Goal: Transaction & Acquisition: Complete application form

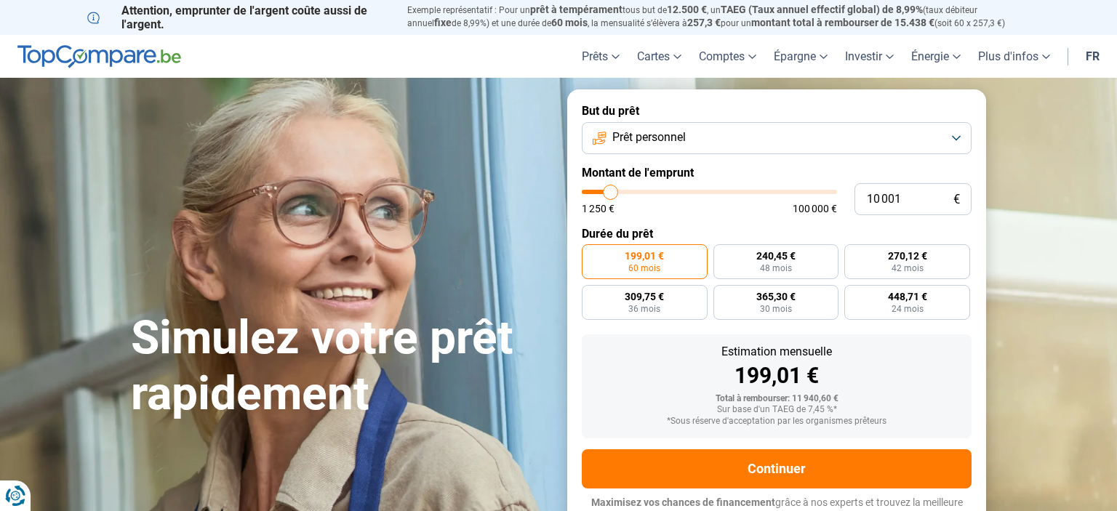
type input "10 250"
type input "10250"
type input "10 500"
type input "10500"
type input "11 250"
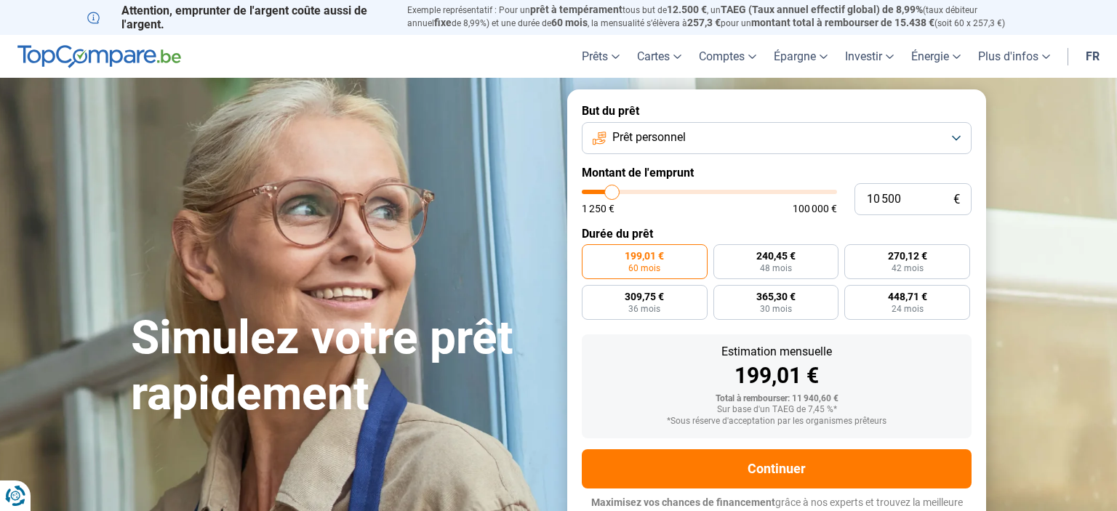
type input "11250"
type input "11 000"
type input "11000"
type input "10 750"
type input "10750"
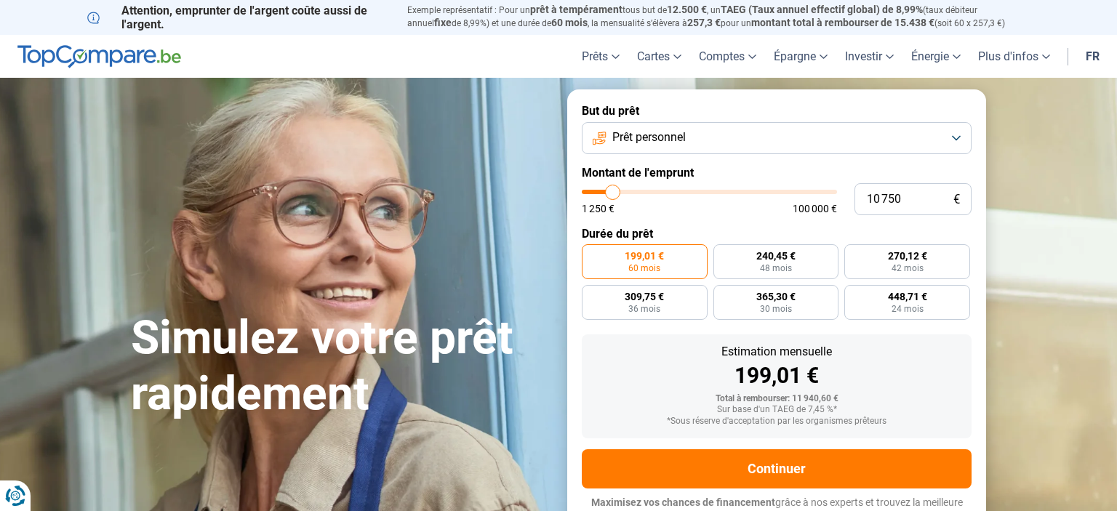
type input "10 500"
type input "10500"
type input "10 000"
type input "10000"
type input "9 750"
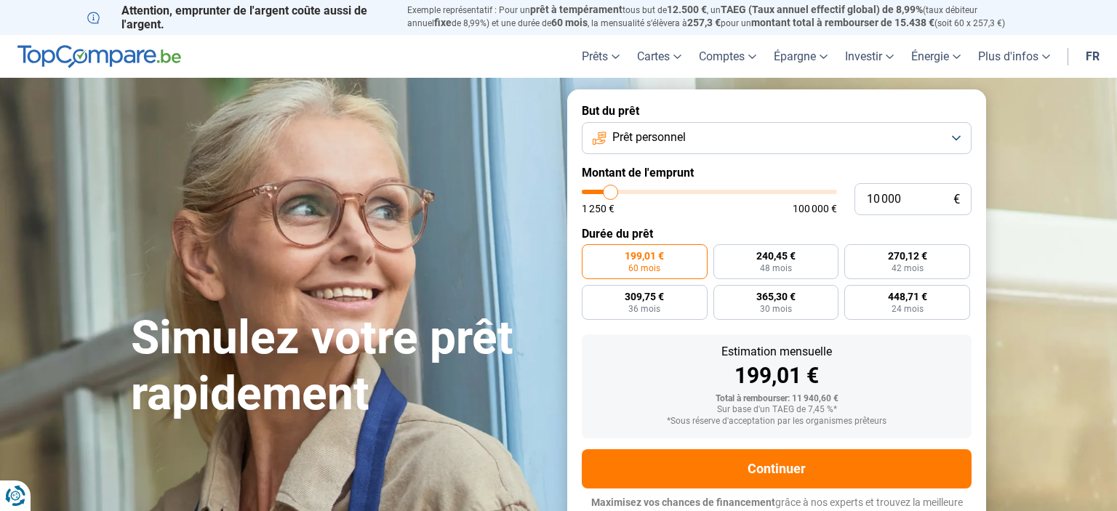
type input "9750"
type input "9 500"
type input "9500"
type input "9 250"
type input "9250"
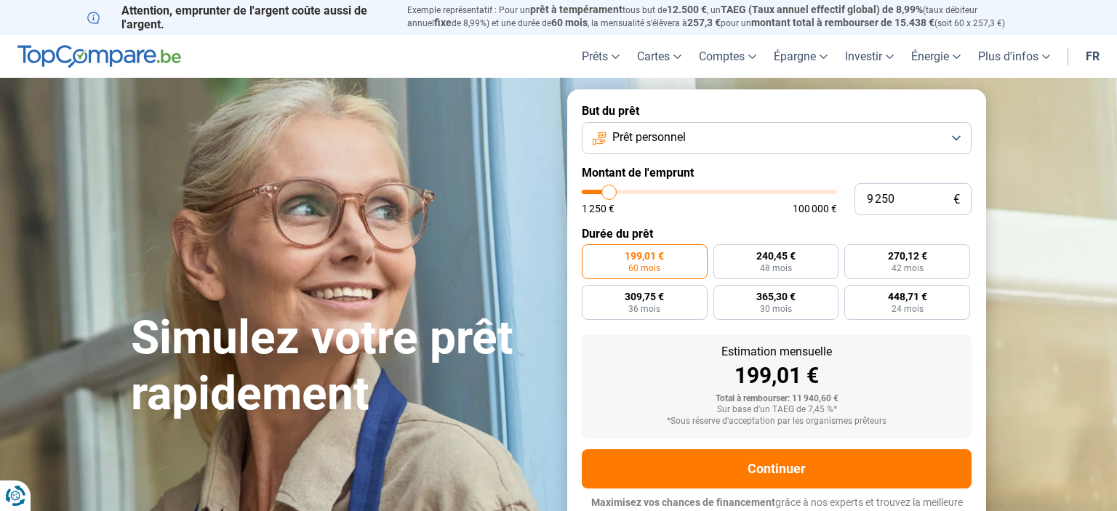
type input "8 750"
type input "8750"
type input "8 500"
type input "8500"
type input "8 250"
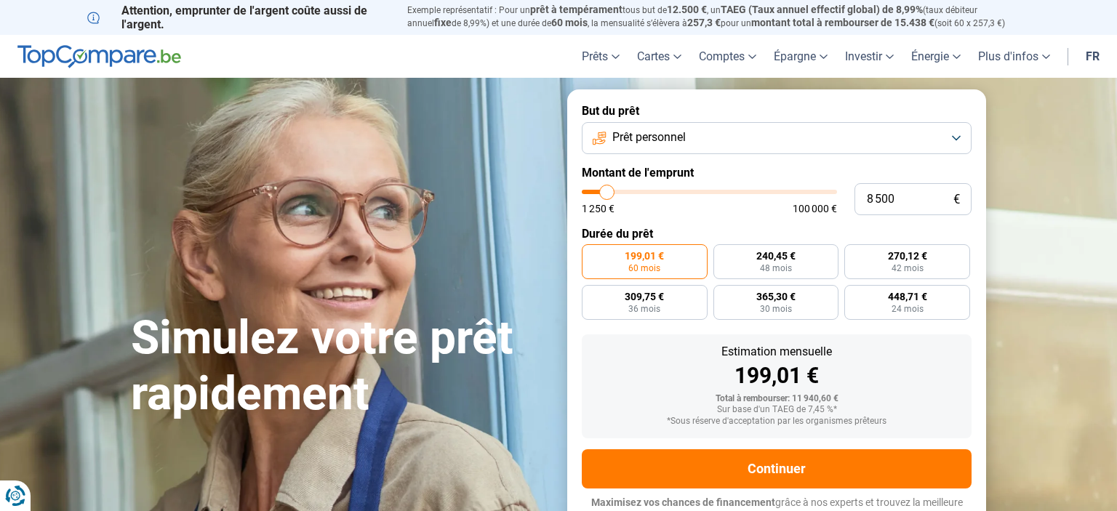
type input "8250"
type input "8 000"
type input "8000"
type input "7 000"
type input "7000"
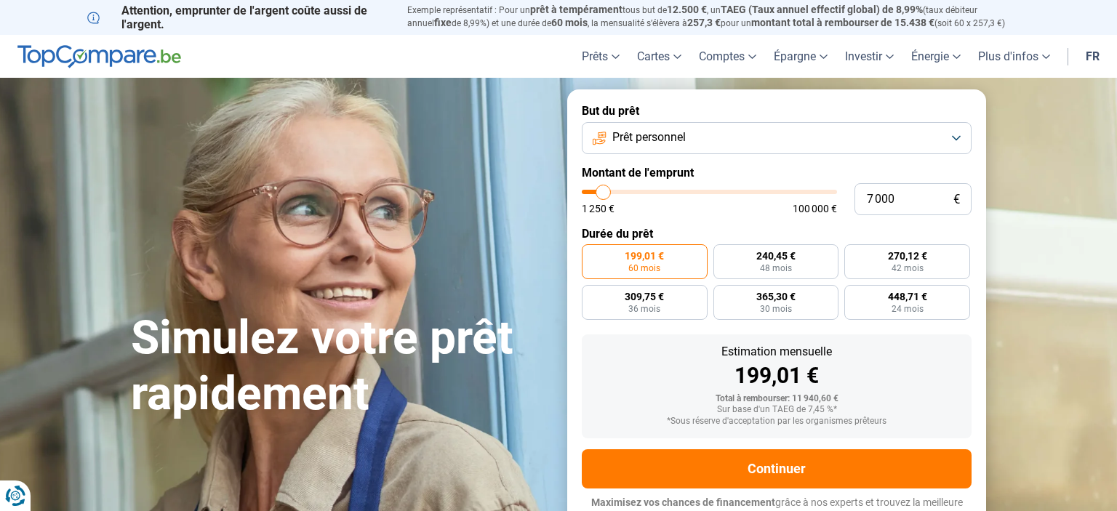
type input "6 750"
type input "6750"
type input "6 500"
type input "6500"
type input "6 750"
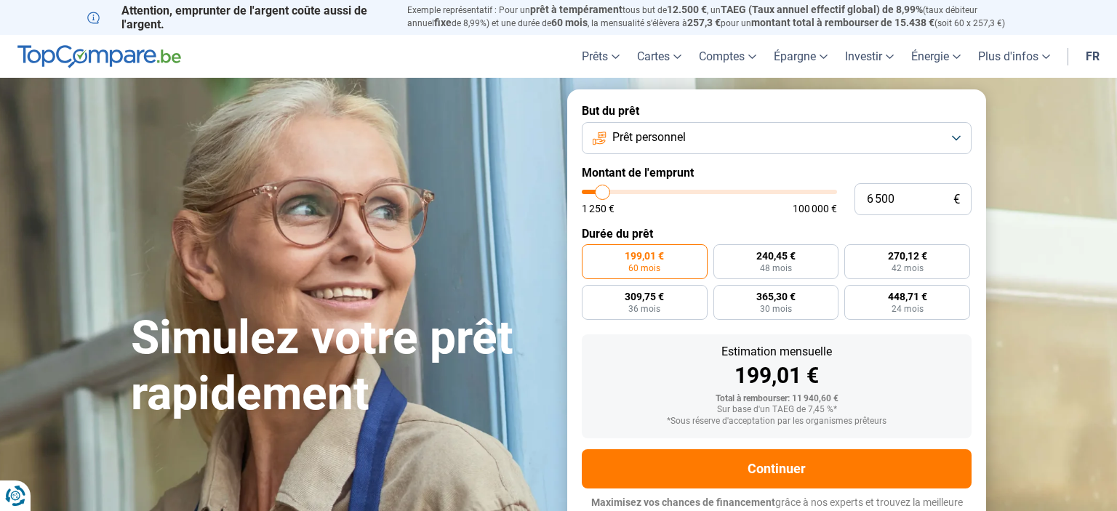
type input "6750"
type input "7 000"
type input "7000"
type input "7 500"
type input "7500"
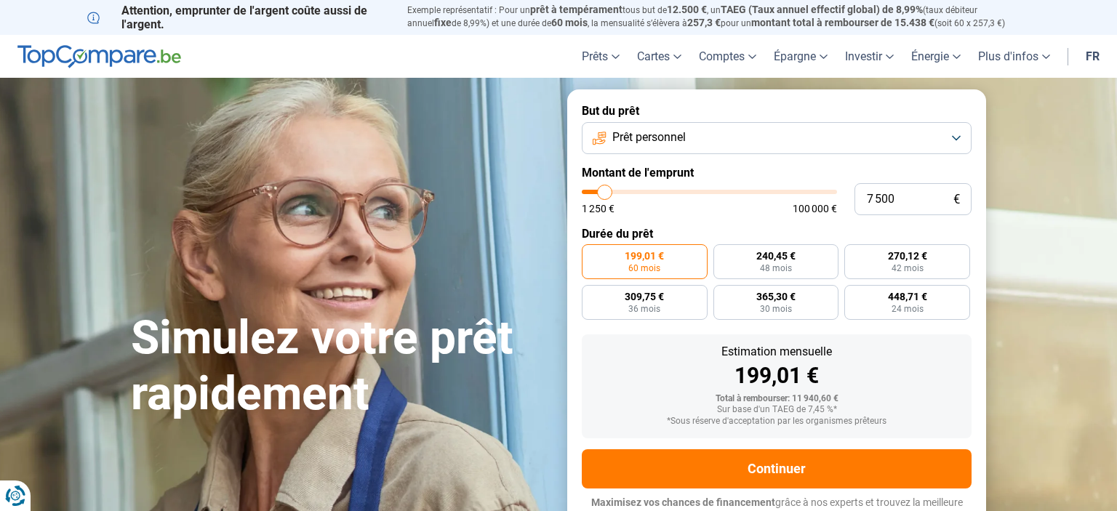
type input "7 000"
drag, startPoint x: 611, startPoint y: 196, endPoint x: 604, endPoint y: 196, distance: 7.3
type input "7000"
click at [604, 194] on input "range" at bounding box center [709, 192] width 255 height 4
radio input "true"
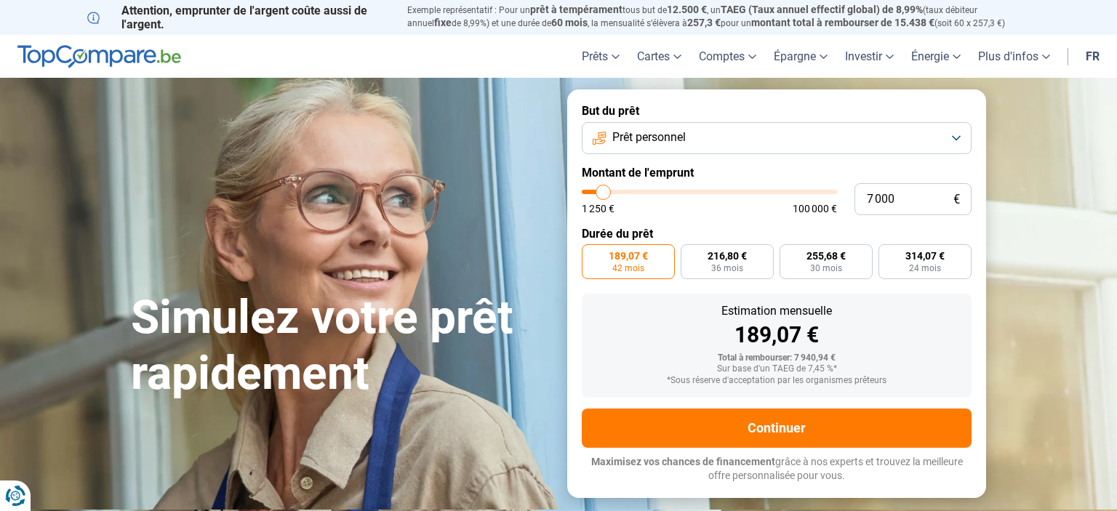
click at [620, 255] on span "189,07 €" at bounding box center [628, 256] width 39 height 10
click at [591, 254] on input "189,07 € 42 mois" at bounding box center [586, 248] width 9 height 9
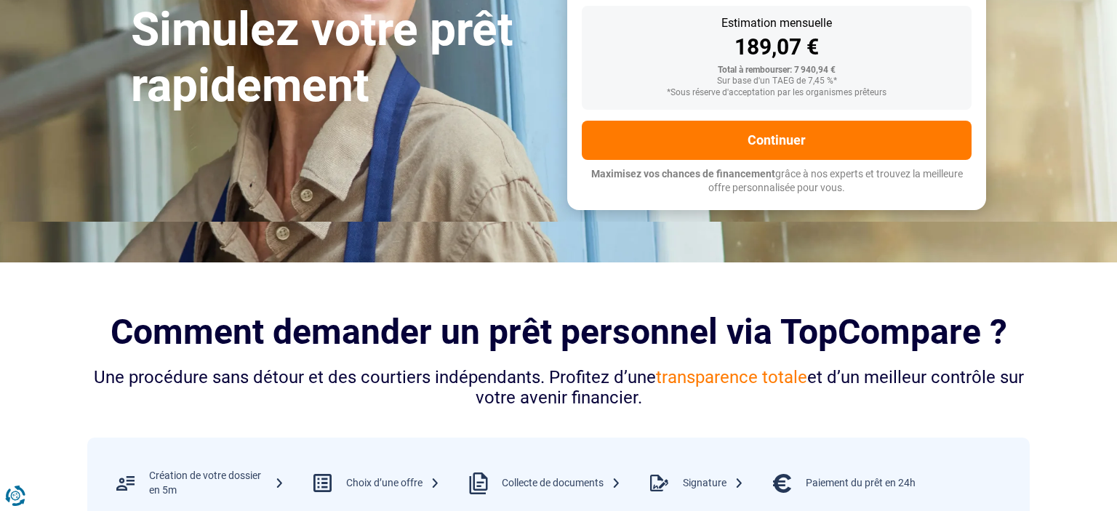
scroll to position [230, 0]
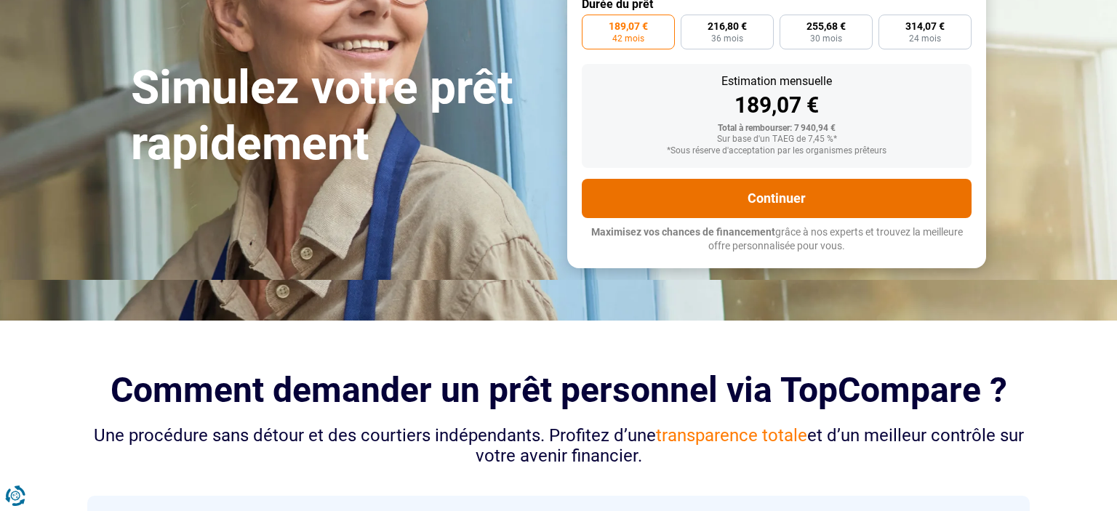
click at [773, 196] on button "Continuer" at bounding box center [777, 198] width 390 height 39
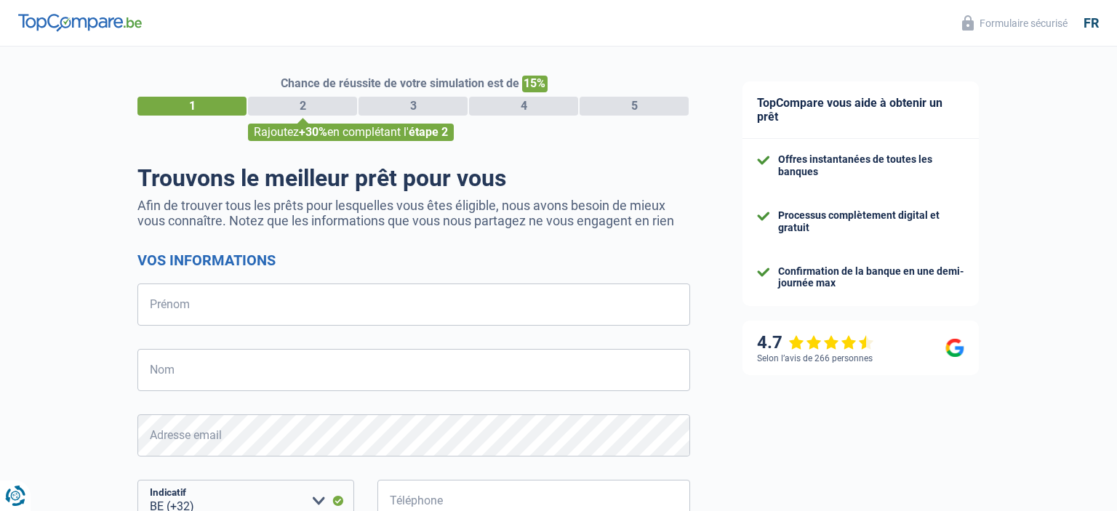
select select "32"
click at [232, 311] on input "Prénom" at bounding box center [413, 305] width 553 height 42
type input "[PERSON_NAME]"
click at [204, 369] on input "Nom" at bounding box center [413, 370] width 553 height 42
type input "Willems"
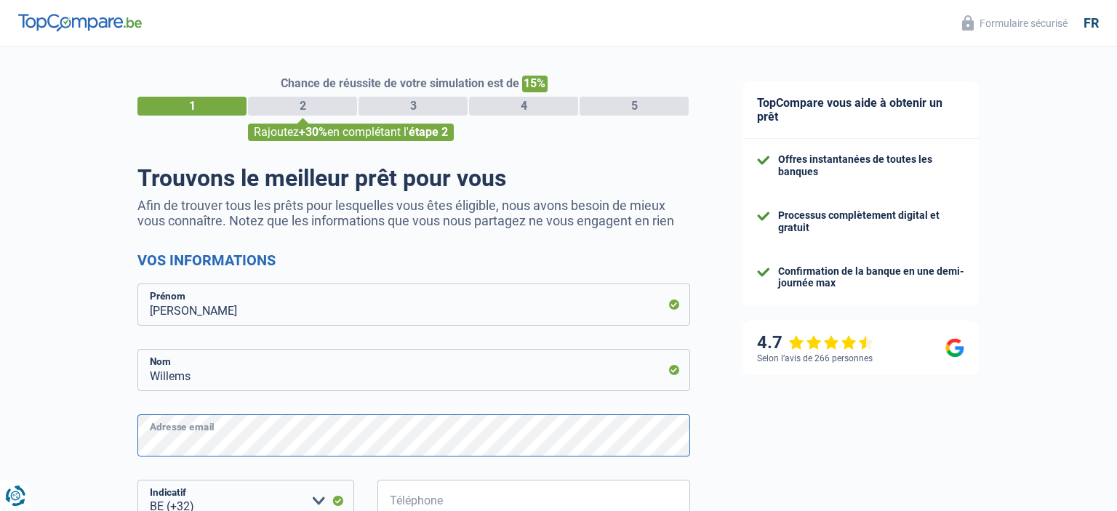
scroll to position [76, 0]
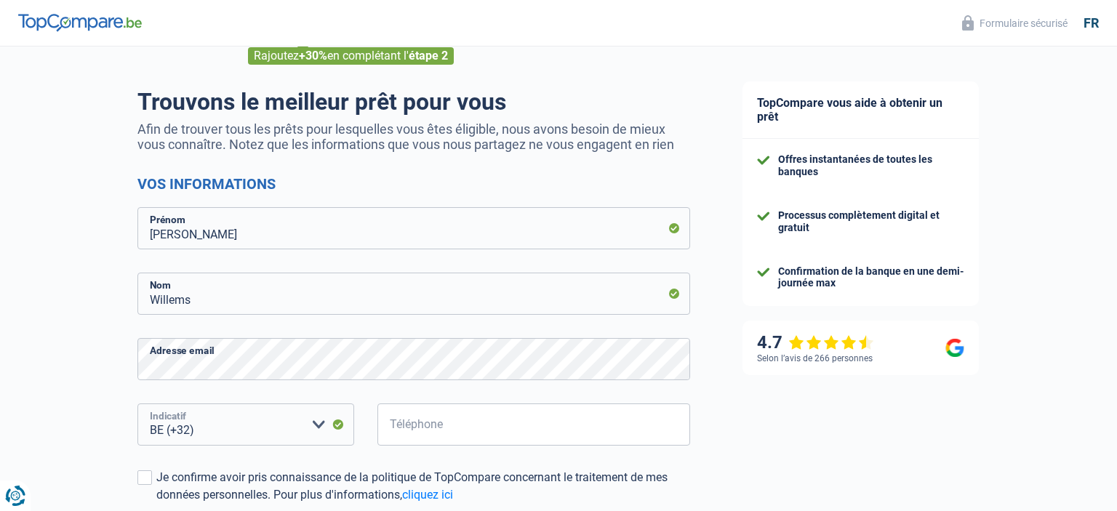
click at [137, 404] on select "BE (+32) LU (+352) Veuillez sélectionner une option" at bounding box center [245, 425] width 217 height 42
click at [451, 417] on input "Téléphone" at bounding box center [534, 425] width 313 height 42
type input "476310563"
click at [147, 479] on span at bounding box center [144, 478] width 15 height 15
click at [156, 504] on input "Je confirme avoir pris connaissance de la politique de TopCompare concernant le…" at bounding box center [156, 504] width 0 height 0
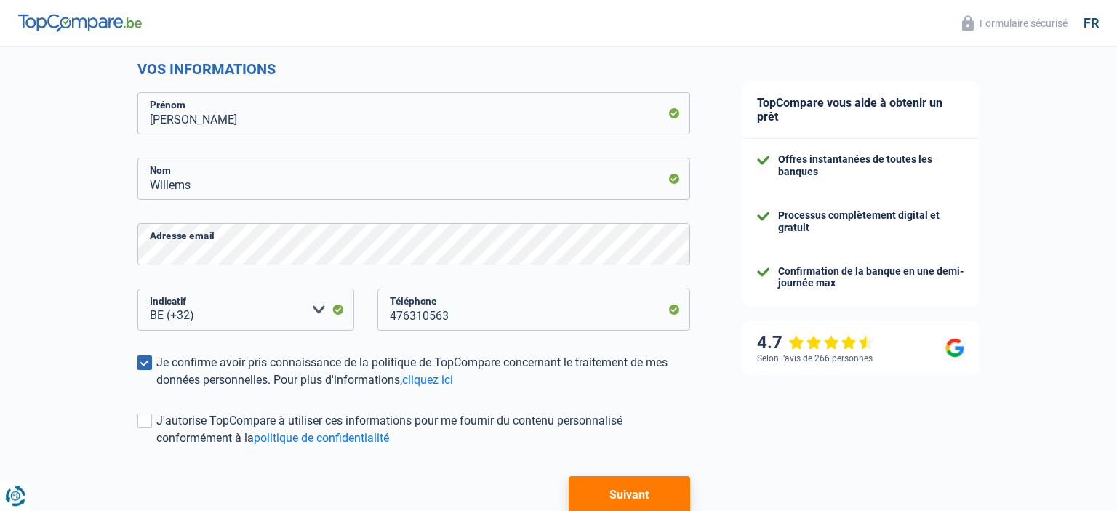
scroll to position [230, 0]
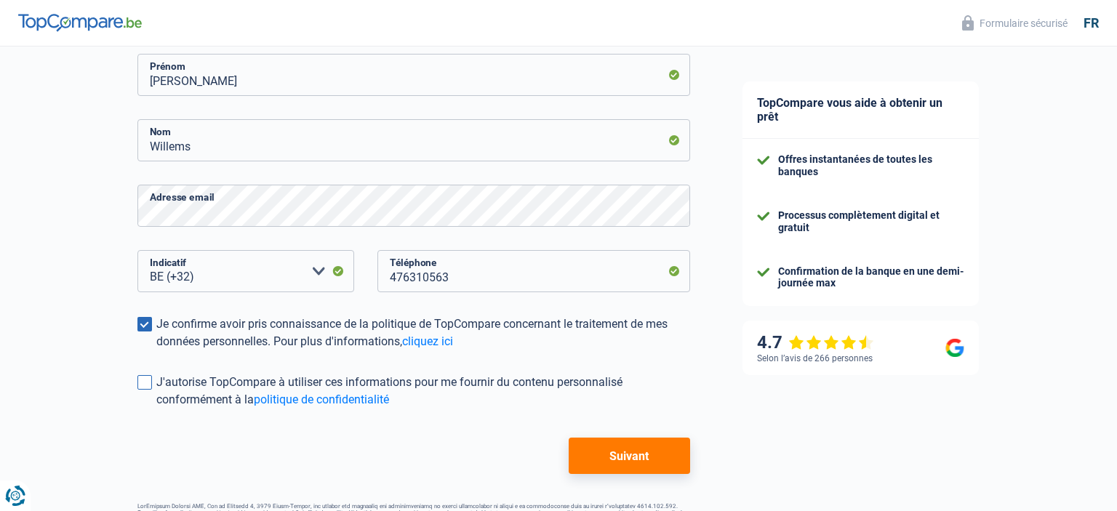
click at [148, 388] on span at bounding box center [144, 382] width 15 height 15
click at [156, 409] on input "J'autorise TopCompare à utiliser ces informations pour me fournir du contenu pe…" at bounding box center [156, 409] width 0 height 0
click at [627, 460] on button "Suivant" at bounding box center [629, 456] width 121 height 36
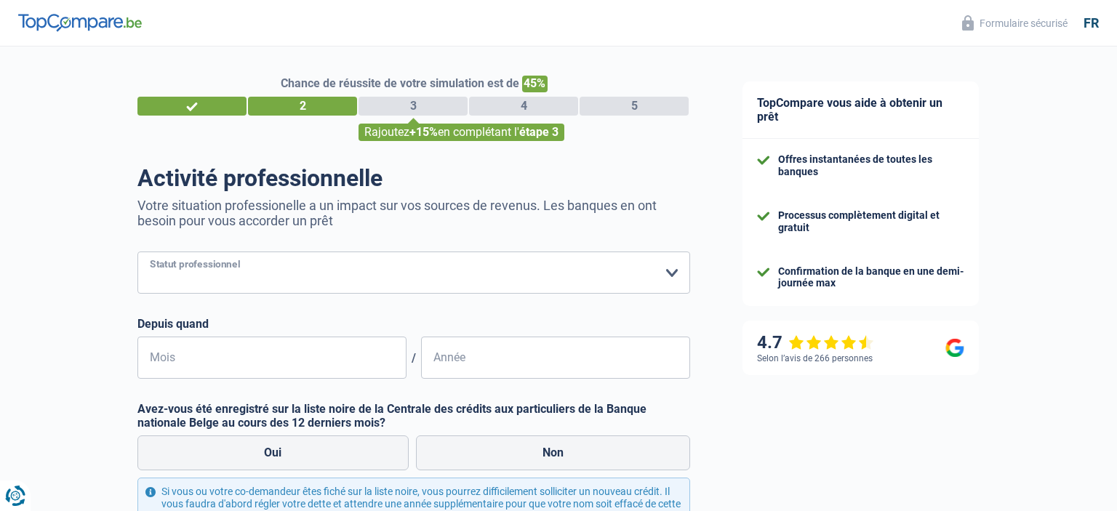
click at [137, 252] on select "Ouvrier Employé privé Employé public Invalide Indépendant Pensionné Chômeur Mut…" at bounding box center [413, 273] width 553 height 42
select select "privateEmployee"
click option "Employé privé" at bounding box center [0, 0] width 0 height 0
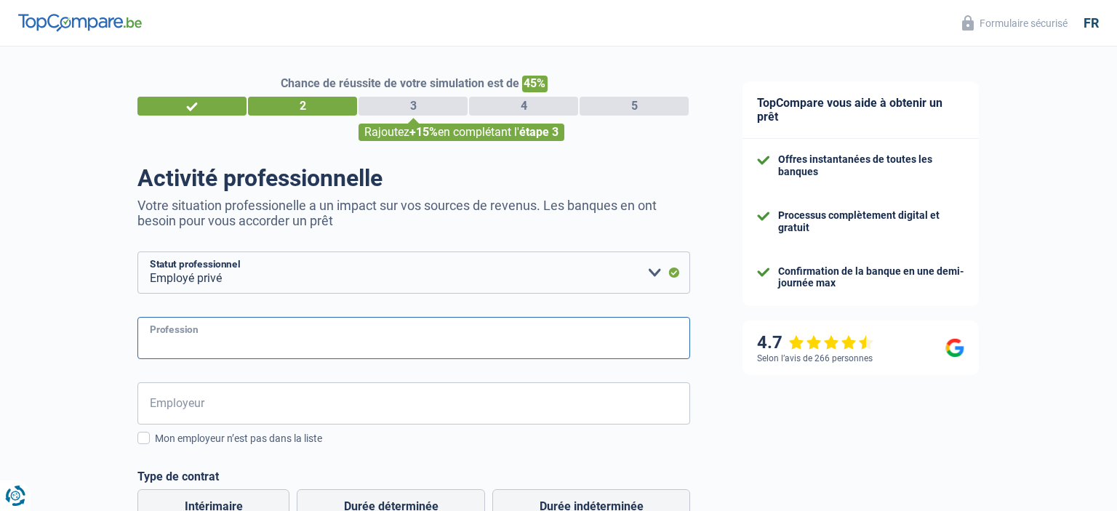
click at [227, 343] on input "Profession" at bounding box center [413, 338] width 553 height 42
type input "directeur technique"
click at [175, 402] on input "Employeur" at bounding box center [413, 404] width 553 height 42
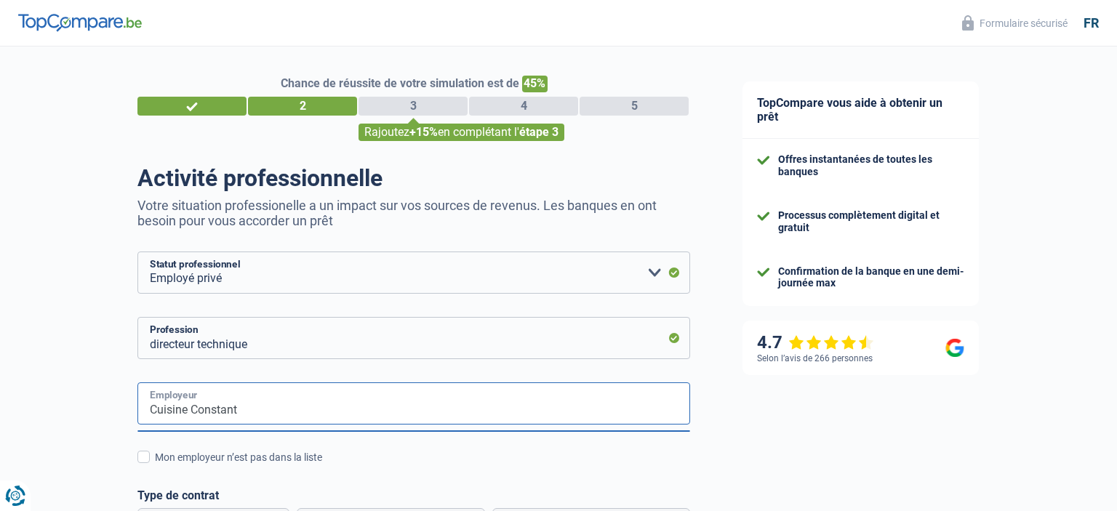
click at [186, 410] on input "Cuisine Constant" at bounding box center [413, 404] width 553 height 42
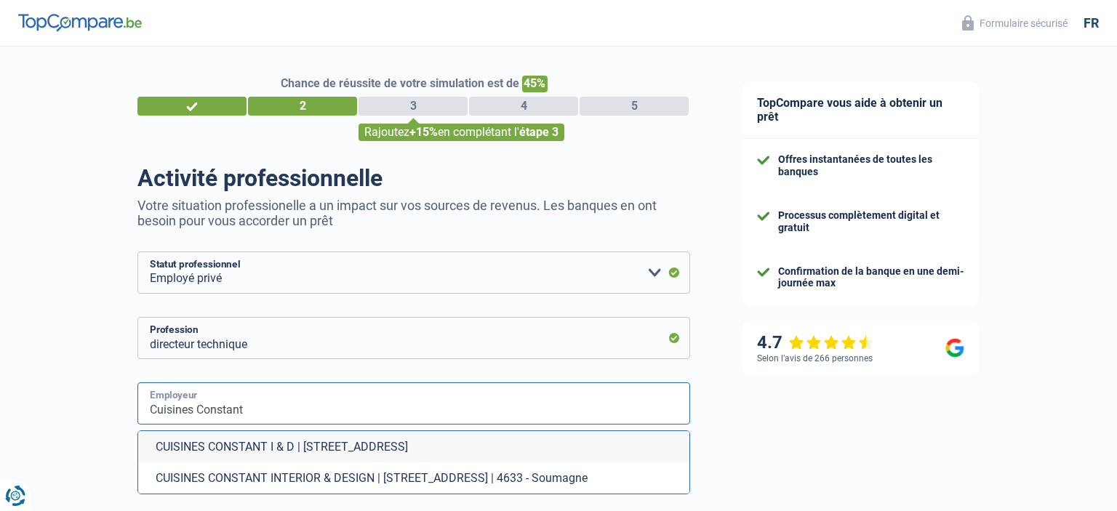
drag, startPoint x: 249, startPoint y: 416, endPoint x: 121, endPoint y: 412, distance: 128.1
click at [137, 412] on input "Cuisines Constant" at bounding box center [413, 404] width 553 height 42
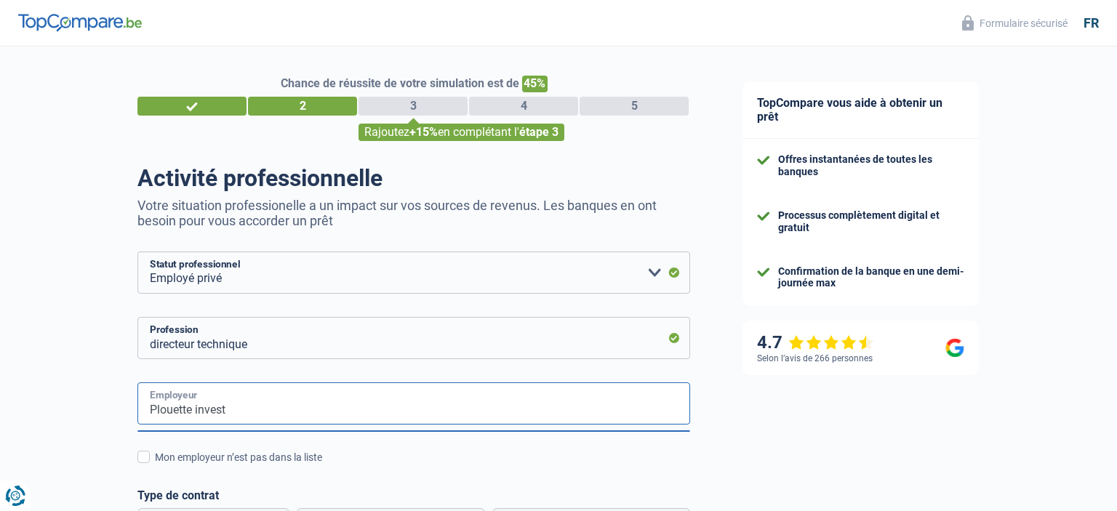
drag, startPoint x: 150, startPoint y: 409, endPoint x: 249, endPoint y: 406, distance: 99.0
click at [249, 406] on input "Plouette invest" at bounding box center [413, 404] width 553 height 42
type input "C"
click at [168, 415] on input "sa vincent Plouette Invest" at bounding box center [413, 404] width 553 height 42
click at [290, 406] on input "sa Vincent Plouette Invest" at bounding box center [413, 404] width 553 height 42
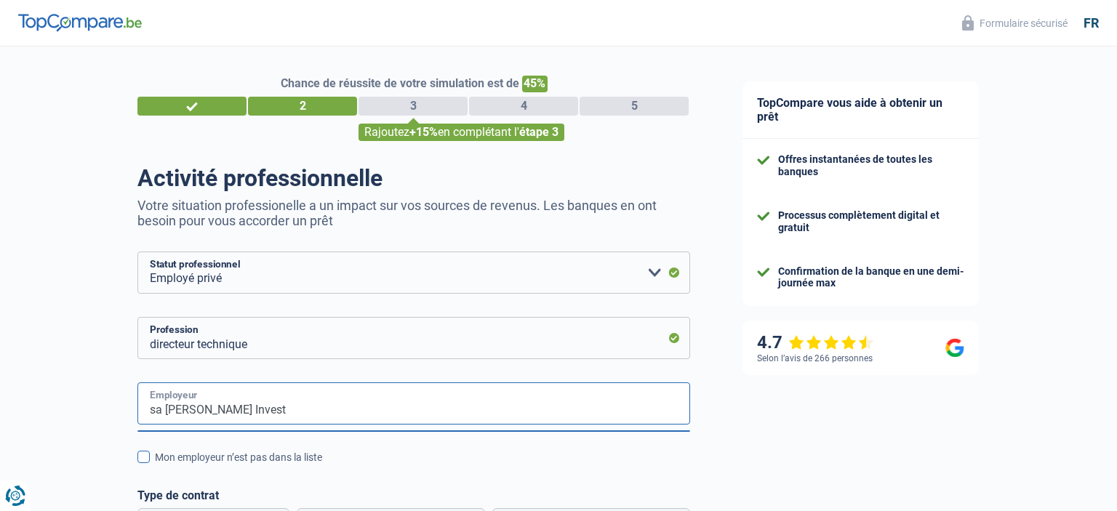
type input "sa Vincent Plouette Invest"
click at [145, 458] on span at bounding box center [143, 457] width 12 height 12
click at [155, 466] on input "Mon employeur n’est pas dans la liste" at bounding box center [155, 466] width 0 height 0
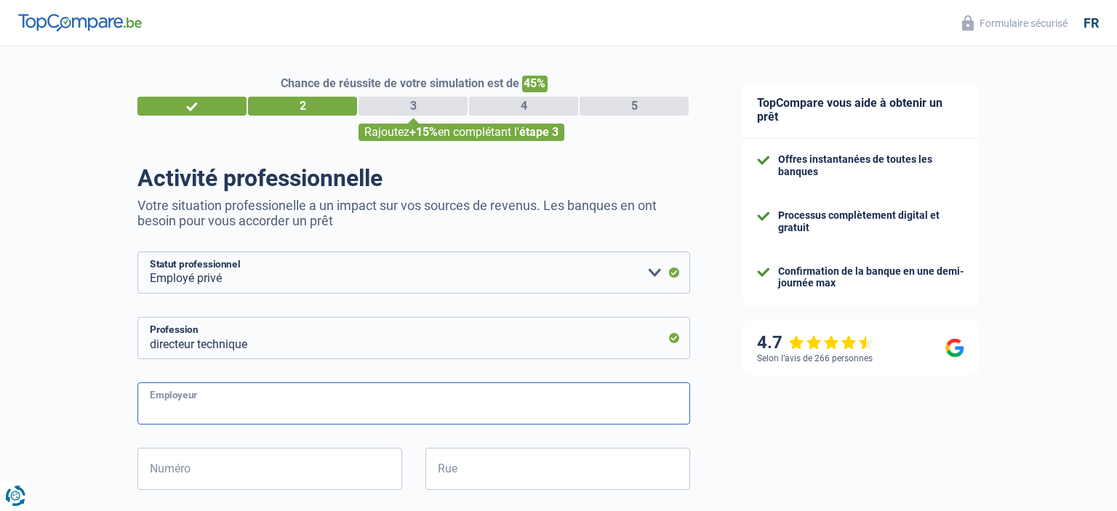
click at [247, 407] on input "Employeur" at bounding box center [413, 404] width 553 height 42
type input "SA Vincent Plouette Invest"
click at [194, 471] on input "Numéro" at bounding box center [269, 469] width 265 height 42
click at [471, 472] on input "Rue" at bounding box center [558, 469] width 265 height 42
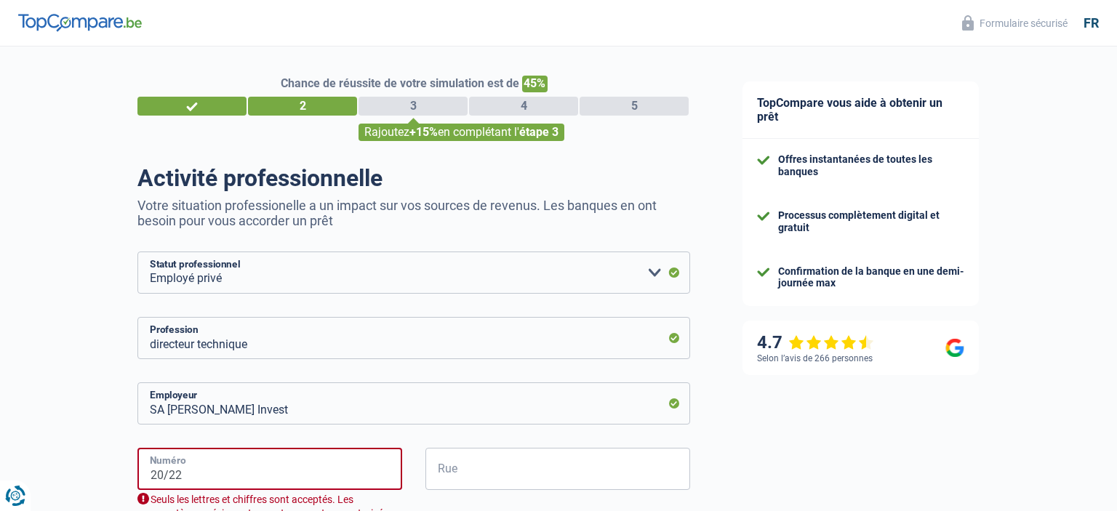
drag, startPoint x: 191, startPoint y: 476, endPoint x: 164, endPoint y: 473, distance: 26.3
click at [164, 473] on input "20/22" at bounding box center [269, 469] width 265 height 42
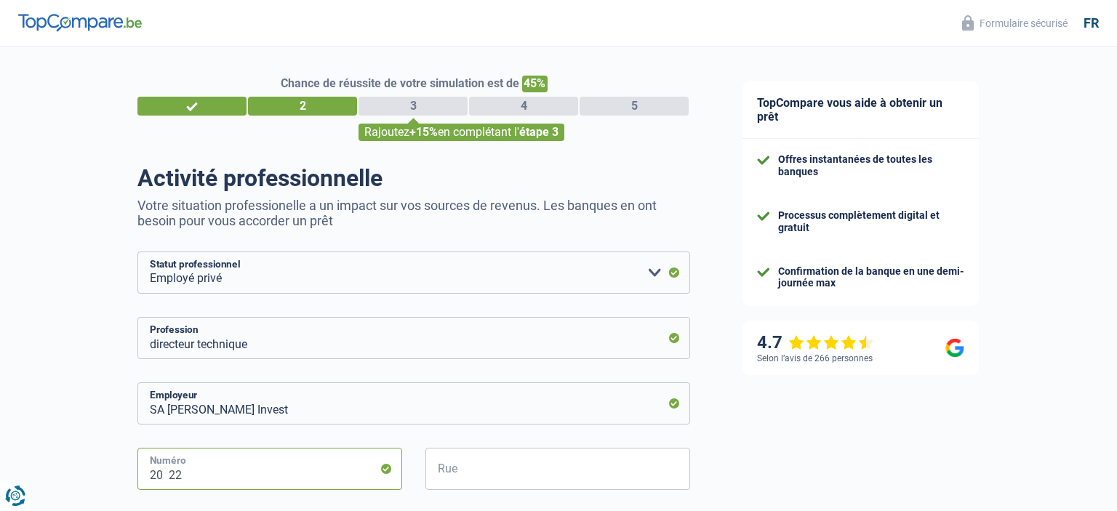
type input "20 22"
click at [495, 468] on input "Rue" at bounding box center [558, 469] width 265 height 42
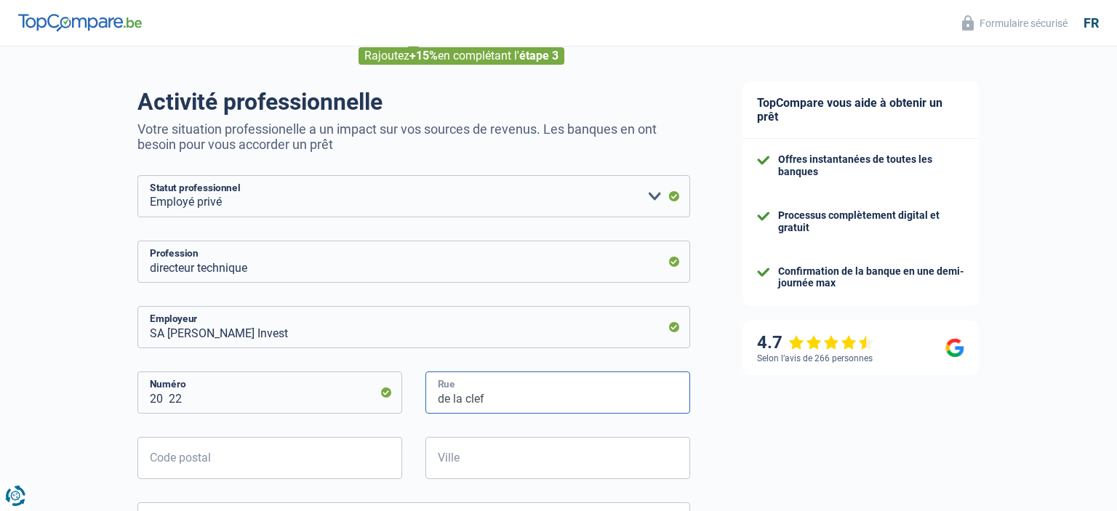
type input "de la clef"
click at [249, 452] on input "Code postal" at bounding box center [269, 458] width 265 height 42
type input "4633"
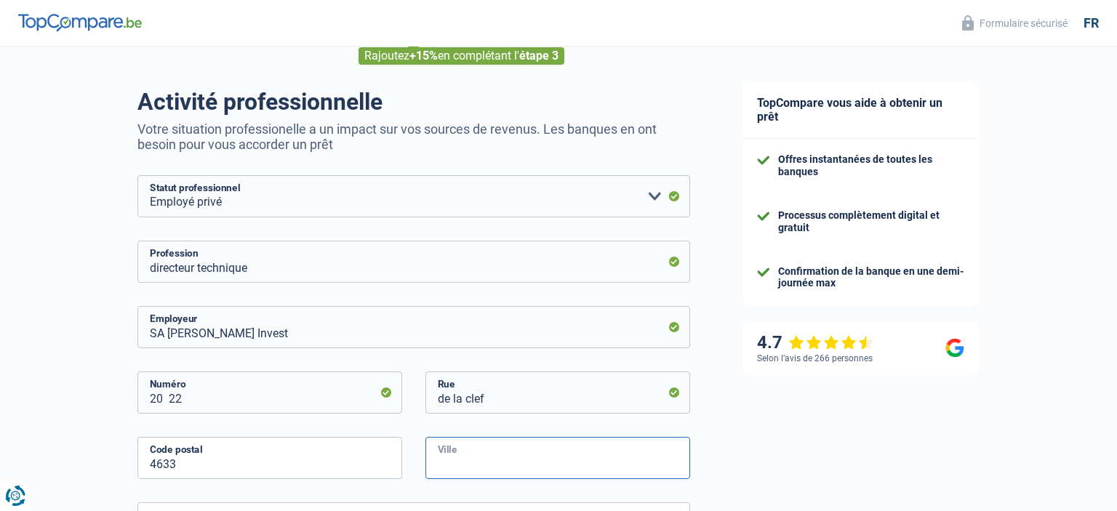
click at [517, 465] on input "Ville" at bounding box center [558, 458] width 265 height 42
type input "s"
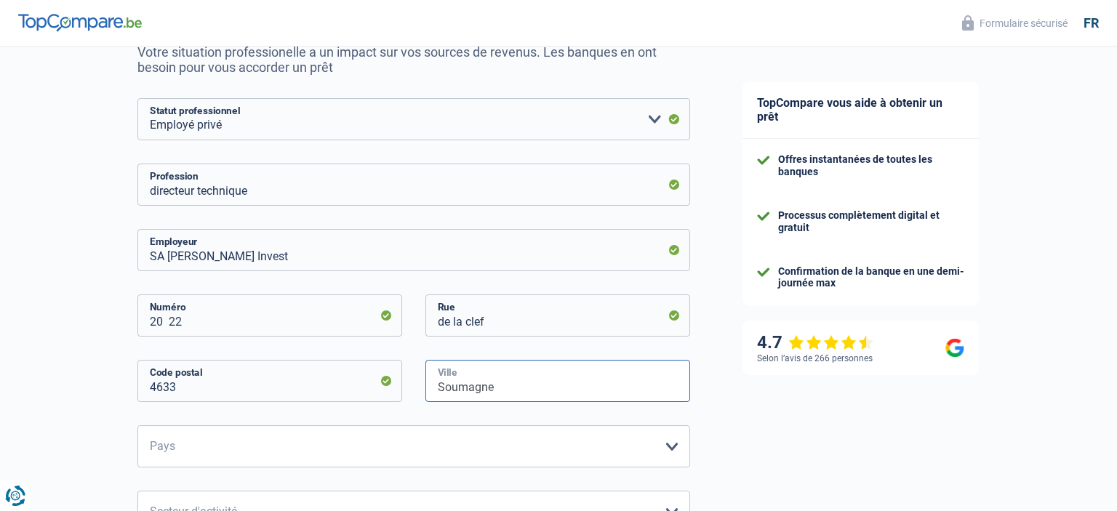
type input "Soumagne"
click at [137, 426] on select "Belgique France Allemagne Italie Luxembourg Pays-Bas Espagne Suisse Veuillez sé…" at bounding box center [413, 447] width 553 height 42
select select "BE"
click option "Belgique" at bounding box center [0, 0] width 0 height 0
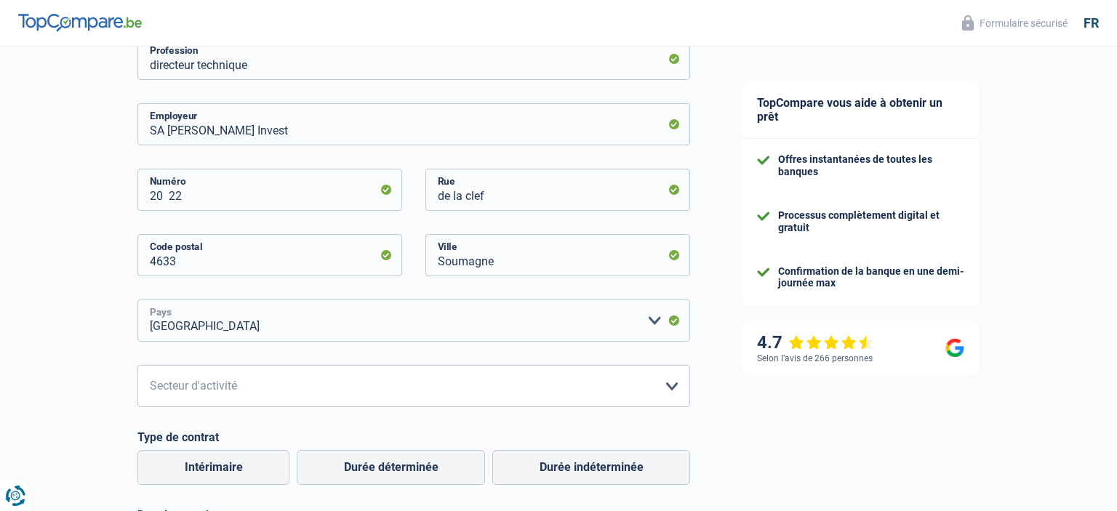
scroll to position [307, 0]
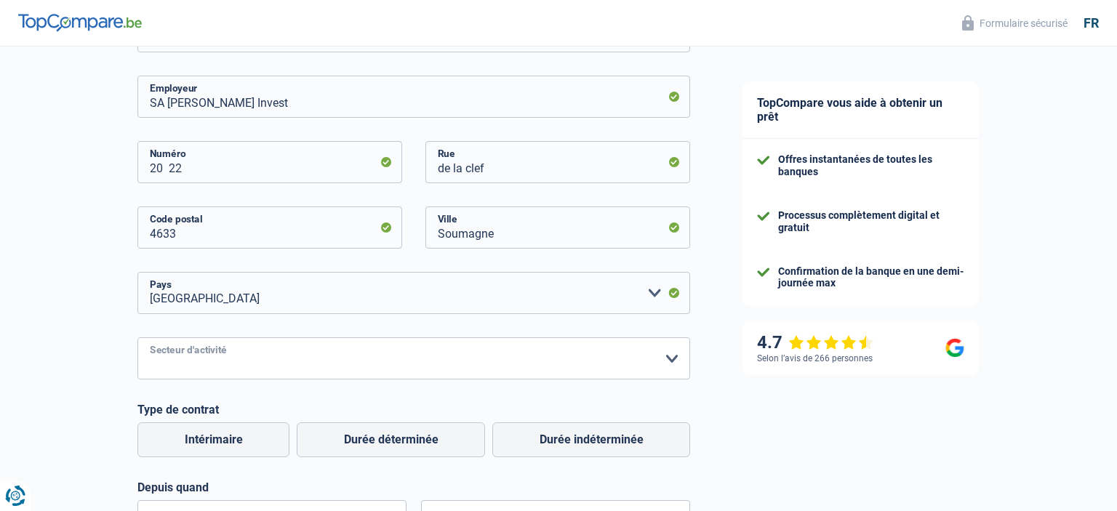
click at [137, 338] on select "Agriculture/Pêche Industrie Horeca Courier/Fitness/Taxi Construction Banques/As…" at bounding box center [413, 359] width 553 height 42
select select "smallCompanies"
click option "Petites entreprises (-50pers)" at bounding box center [0, 0] width 0 height 0
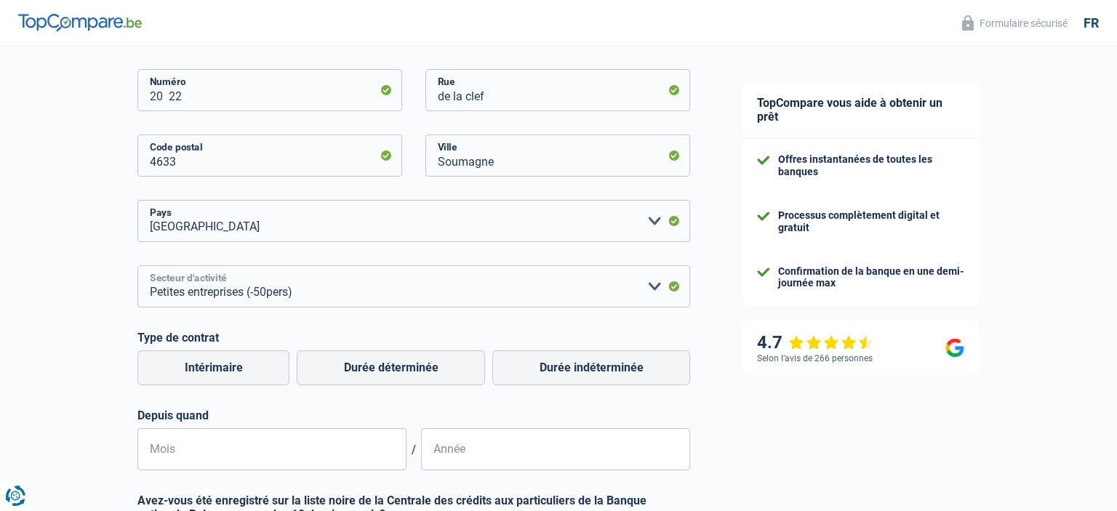
scroll to position [384, 0]
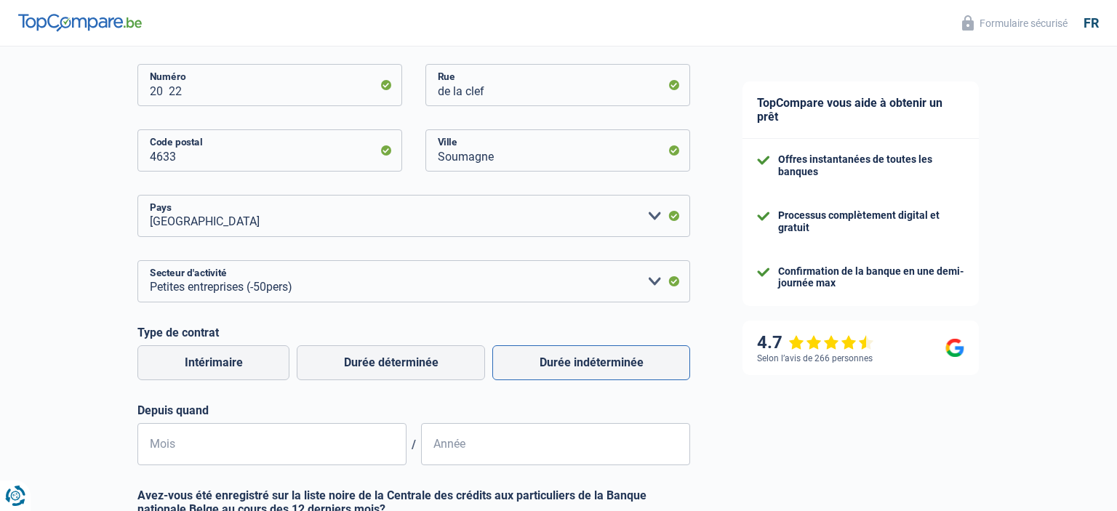
click at [554, 361] on label "Durée indéterminée" at bounding box center [591, 363] width 198 height 35
click at [554, 361] on input "Durée indéterminée" at bounding box center [591, 363] width 198 height 35
radio input "true"
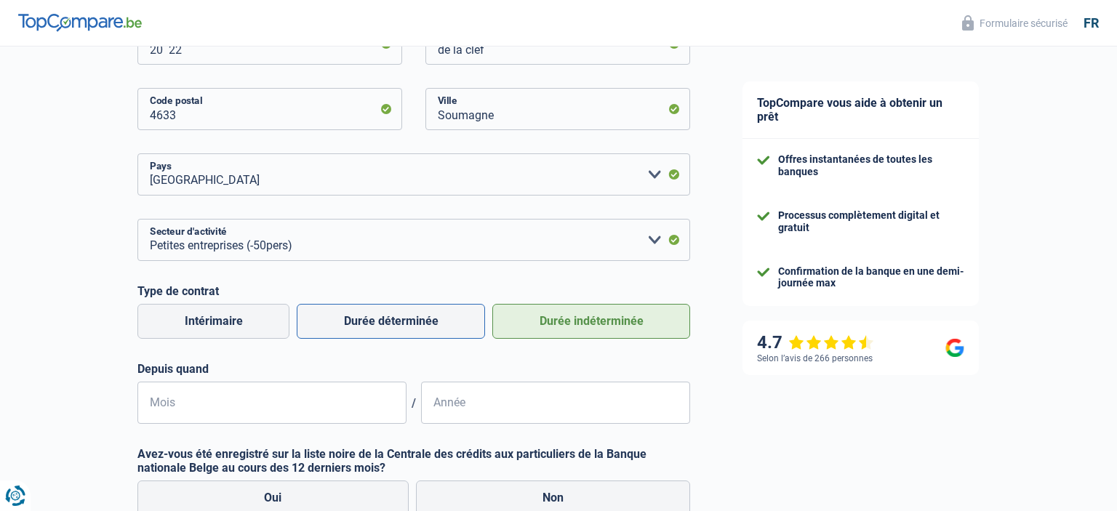
scroll to position [460, 0]
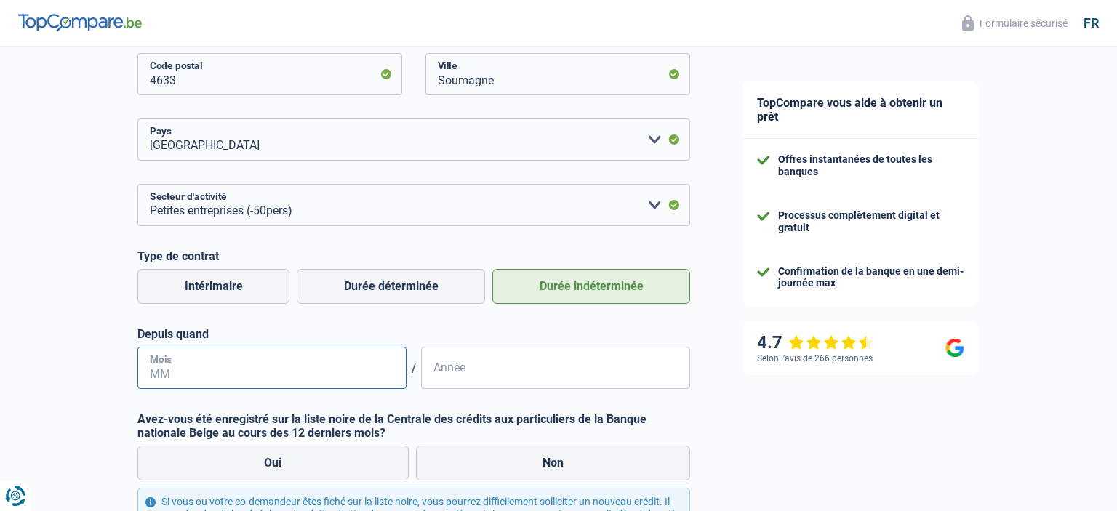
click at [195, 367] on input "Mois" at bounding box center [271, 368] width 269 height 42
type input "04"
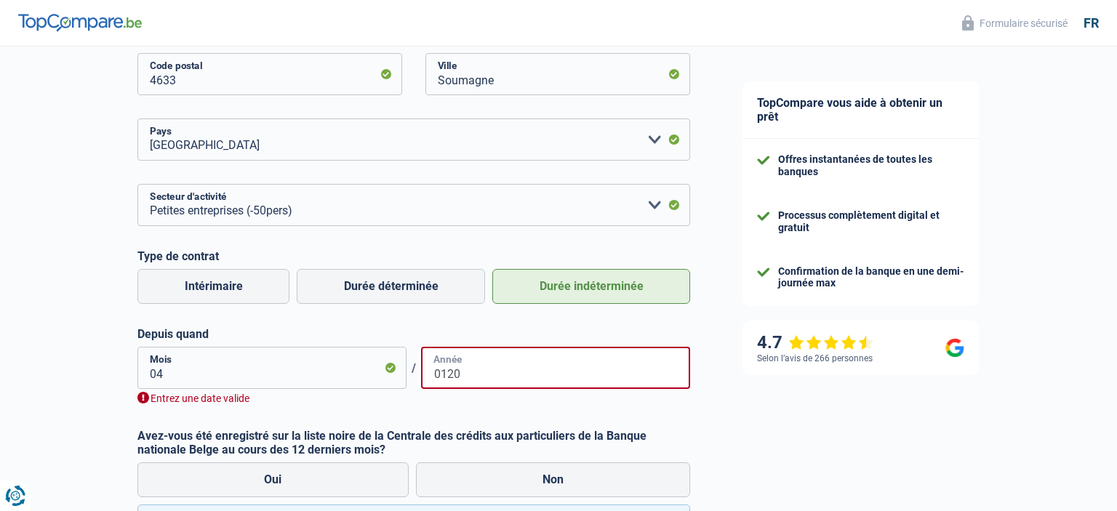
type input "0120"
click at [170, 374] on input "04" at bounding box center [271, 368] width 269 height 42
drag, startPoint x: 170, startPoint y: 372, endPoint x: 156, endPoint y: 374, distance: 13.9
click at [156, 374] on input "04" at bounding box center [271, 368] width 269 height 42
type input "01"
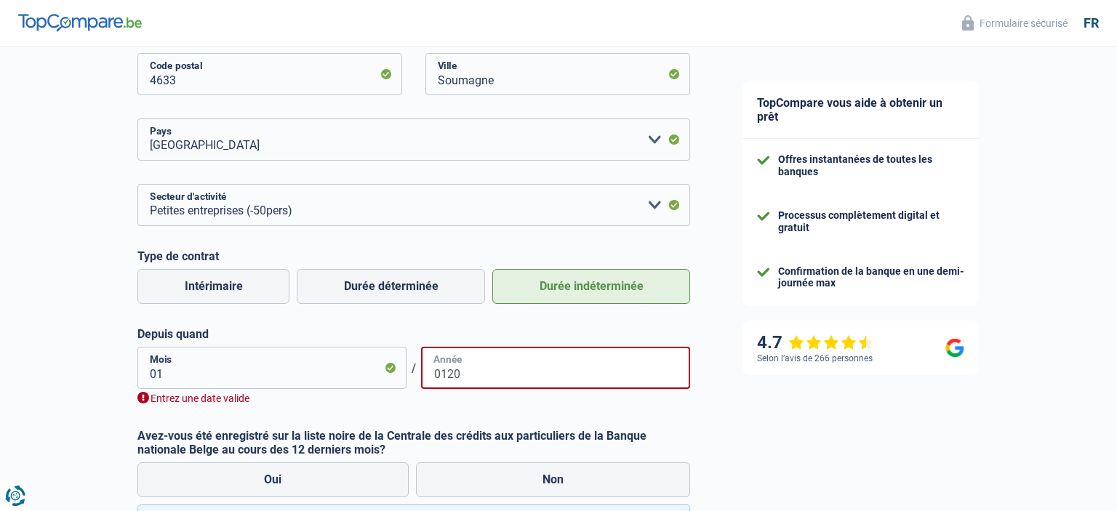
drag, startPoint x: 464, startPoint y: 375, endPoint x: 432, endPoint y: 378, distance: 32.1
click at [432, 378] on input "0120" at bounding box center [555, 368] width 269 height 42
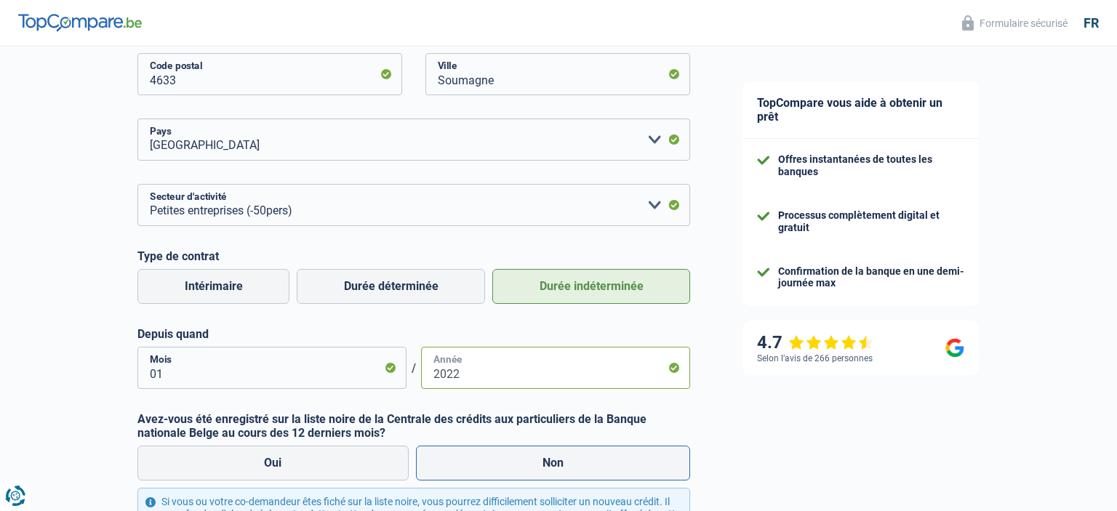
type input "2022"
click at [540, 464] on label "Non" at bounding box center [553, 463] width 275 height 35
click at [540, 464] on input "Non" at bounding box center [553, 463] width 275 height 35
radio input "true"
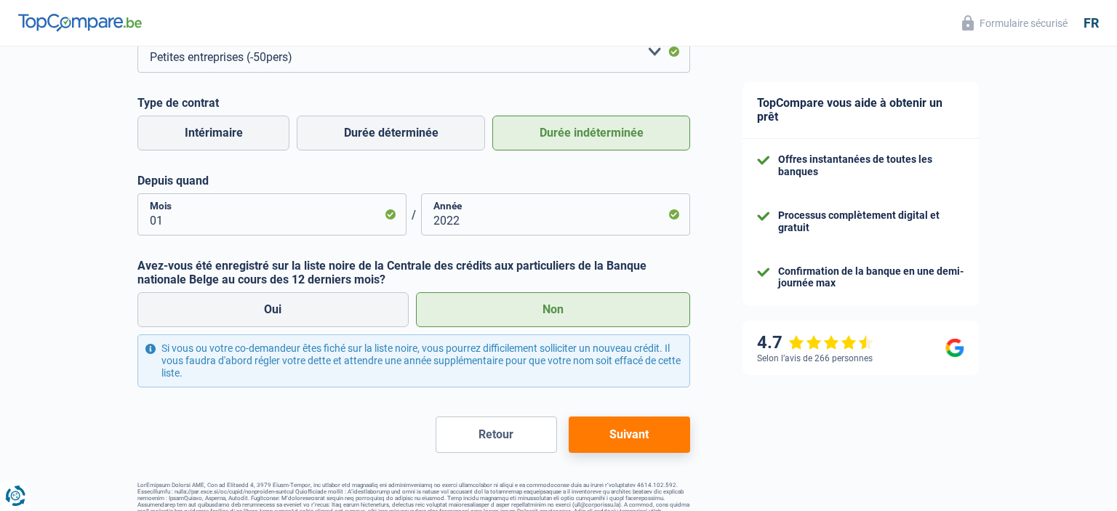
scroll to position [642, 0]
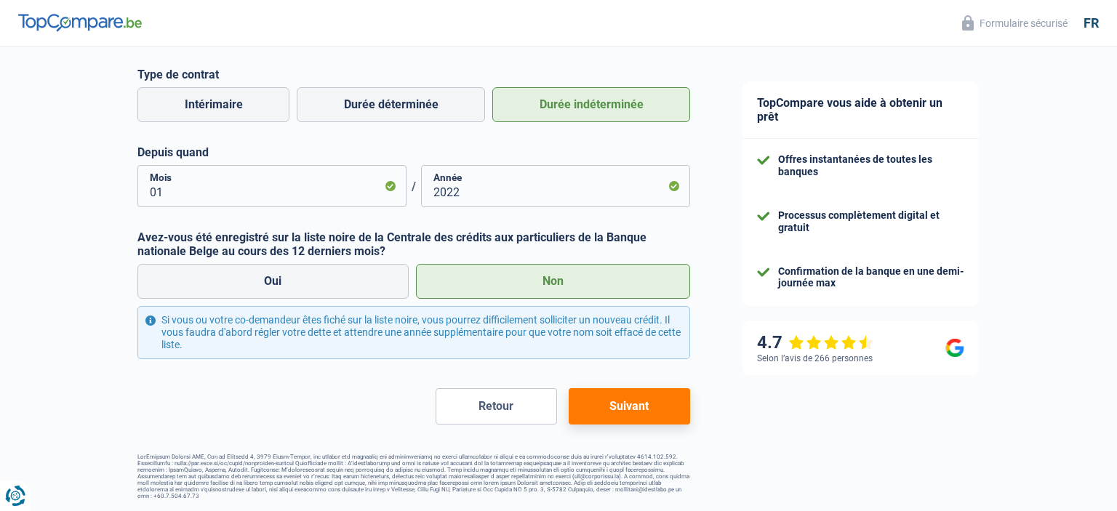
click at [636, 406] on button "Suivant" at bounding box center [629, 406] width 121 height 36
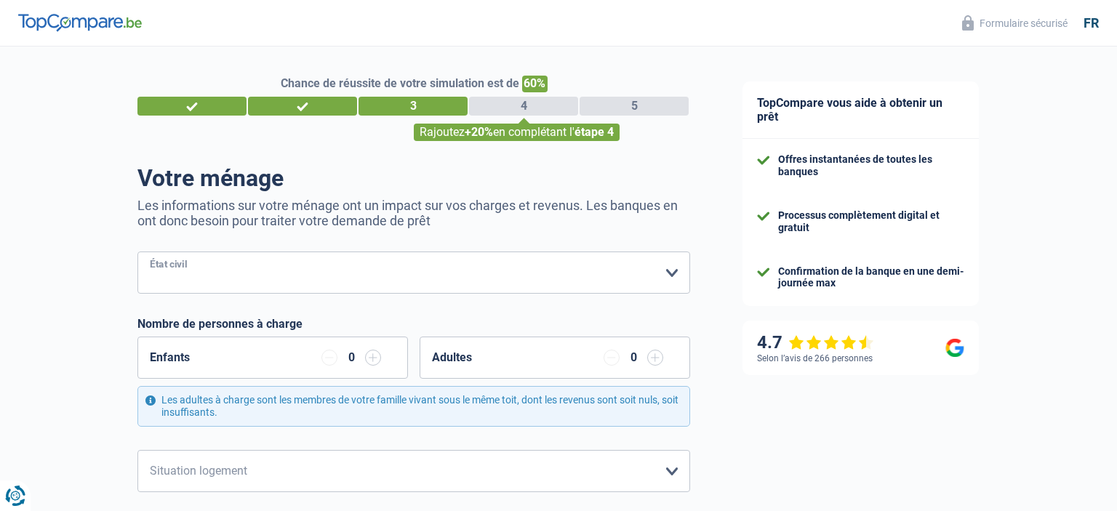
click at [137, 252] on select "Célibataire Marié(e) Cohabitant(e) légal(e) Divorcé(e) Veuf(ve) Séparé (de fait…" at bounding box center [413, 273] width 553 height 42
select select "single"
click option "Célibataire" at bounding box center [0, 0] width 0 height 0
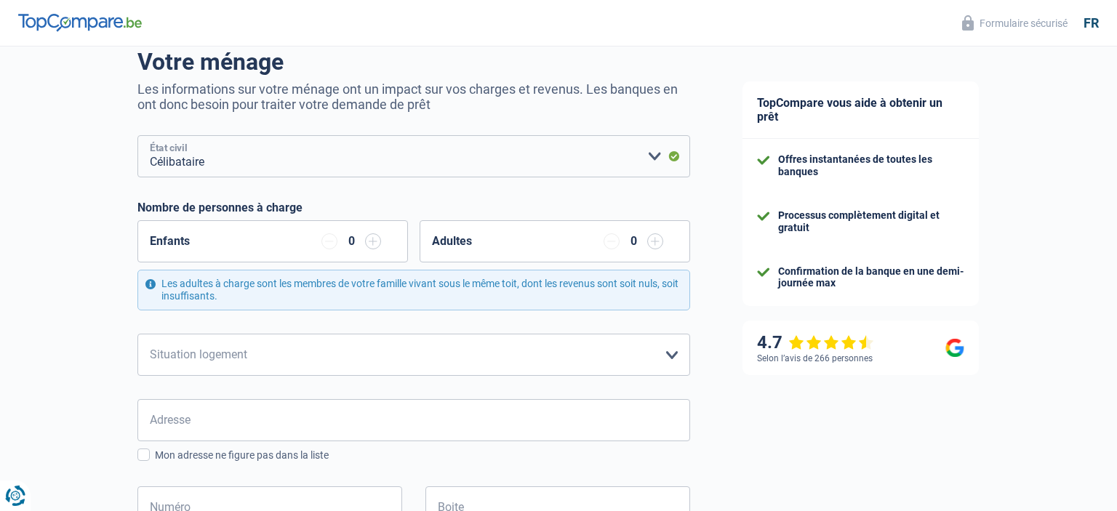
scroll to position [153, 0]
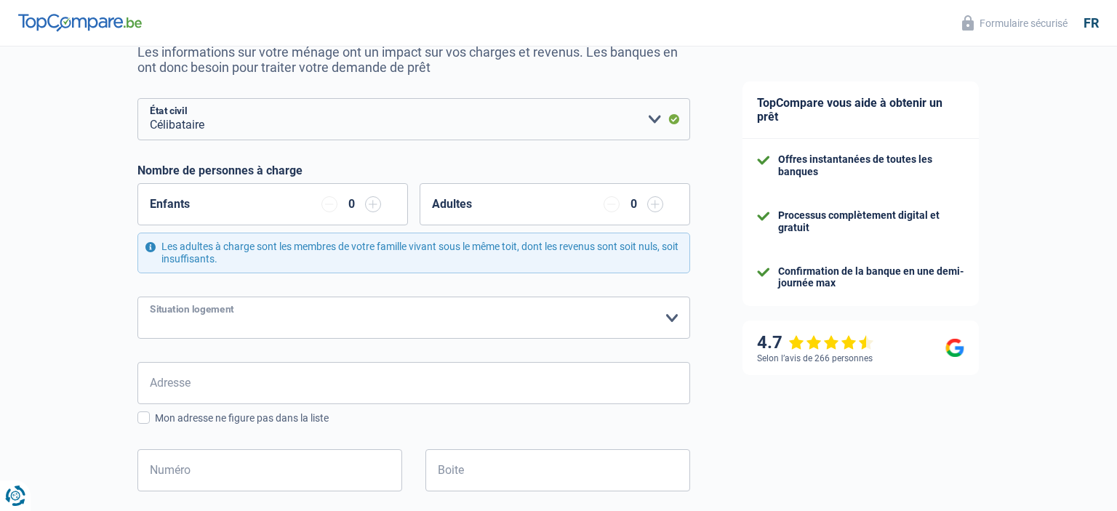
click at [137, 297] on select "Locataire Propriétaire avec prêt hypothécaire Propriétaire sans prêt hypothécai…" at bounding box center [413, 318] width 553 height 42
select select "ownerWithMortgage"
click option "Propriétaire avec prêt hypothécaire" at bounding box center [0, 0] width 0 height 0
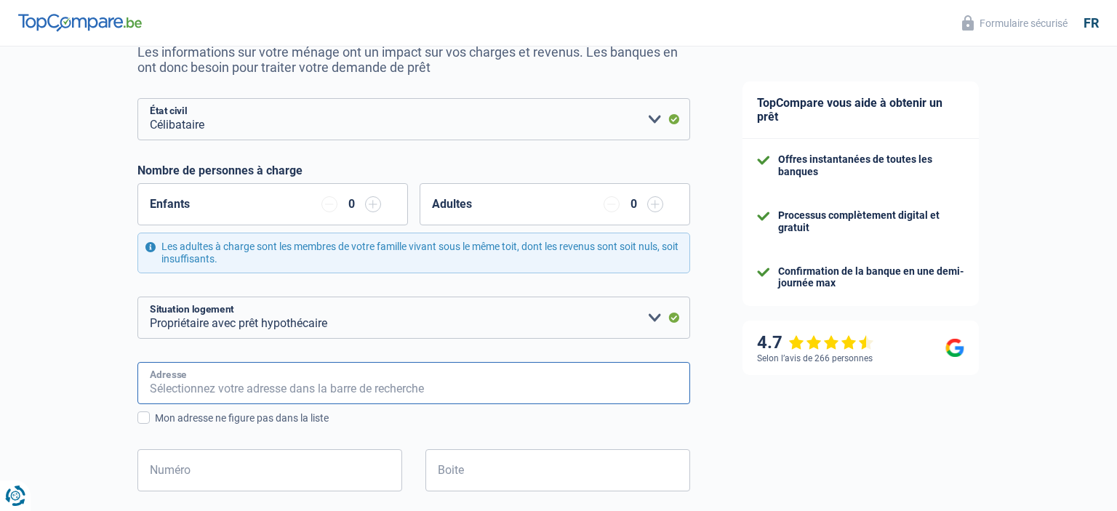
click at [347, 387] on input "Adresse" at bounding box center [413, 383] width 553 height 42
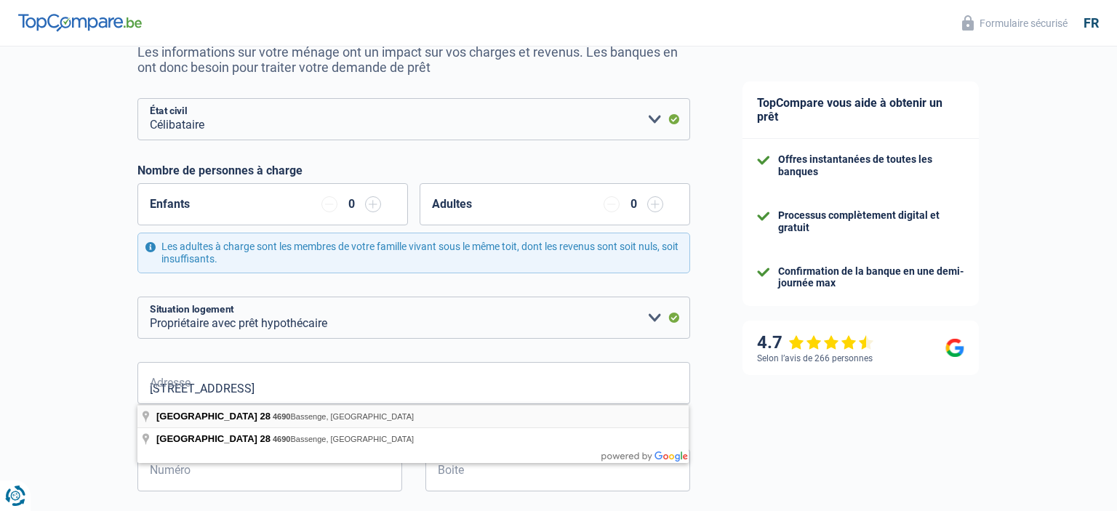
type input "Rue du Moulin, 4690, Bassenge, BE"
type input "28"
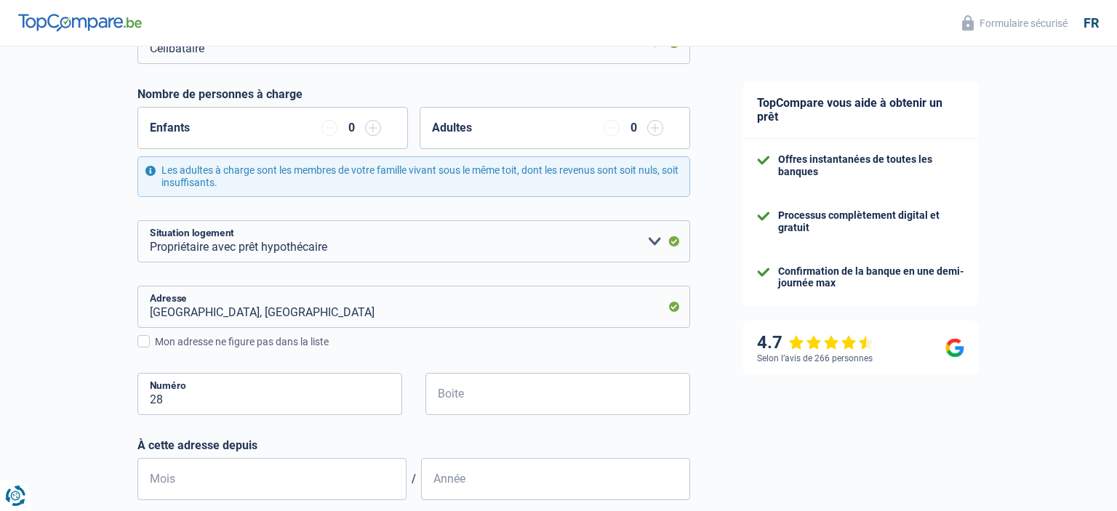
scroll to position [307, 0]
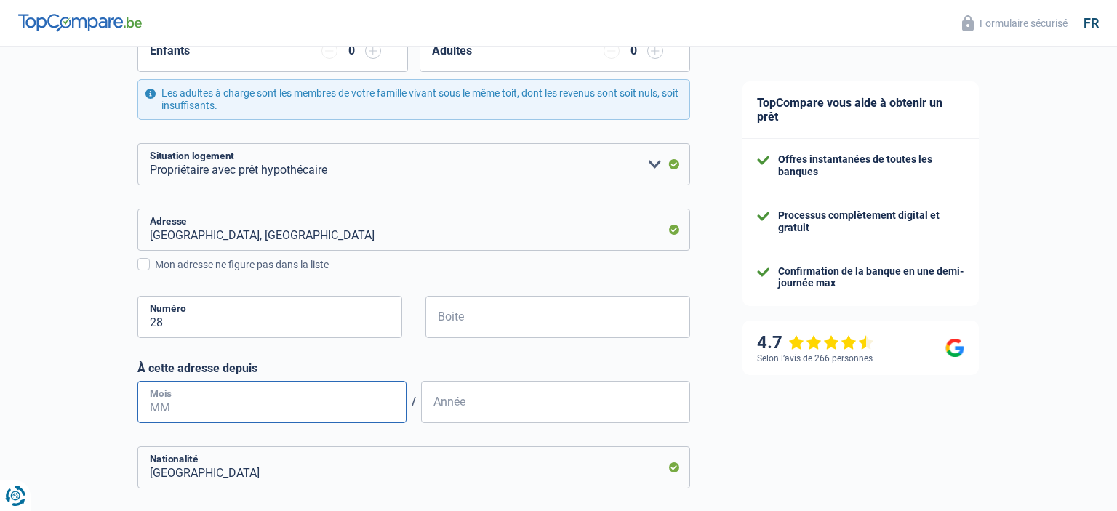
click at [252, 404] on input "Mois" at bounding box center [271, 402] width 269 height 42
type input "12"
type input "1970"
click at [287, 459] on input "Belgique" at bounding box center [413, 468] width 553 height 42
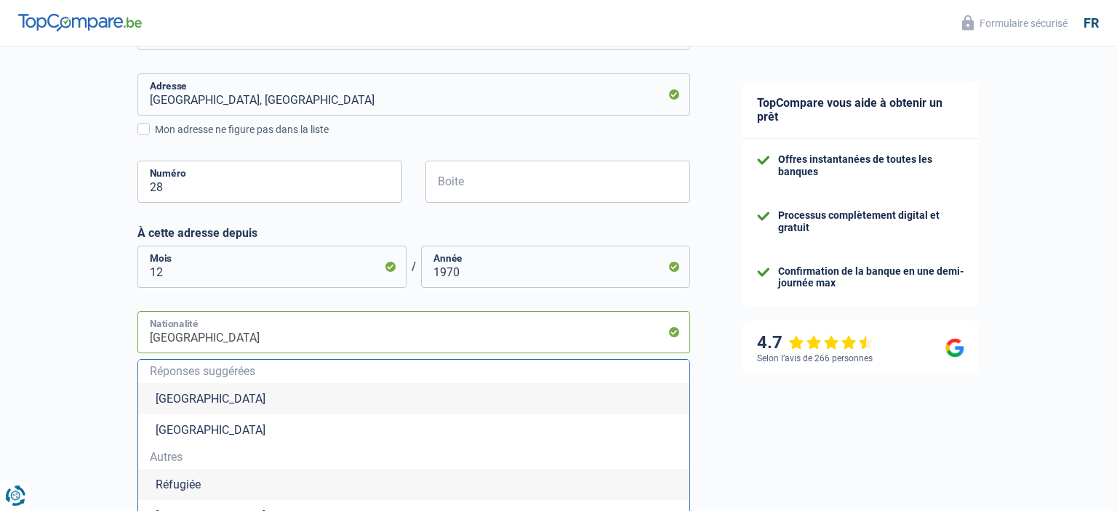
scroll to position [460, 0]
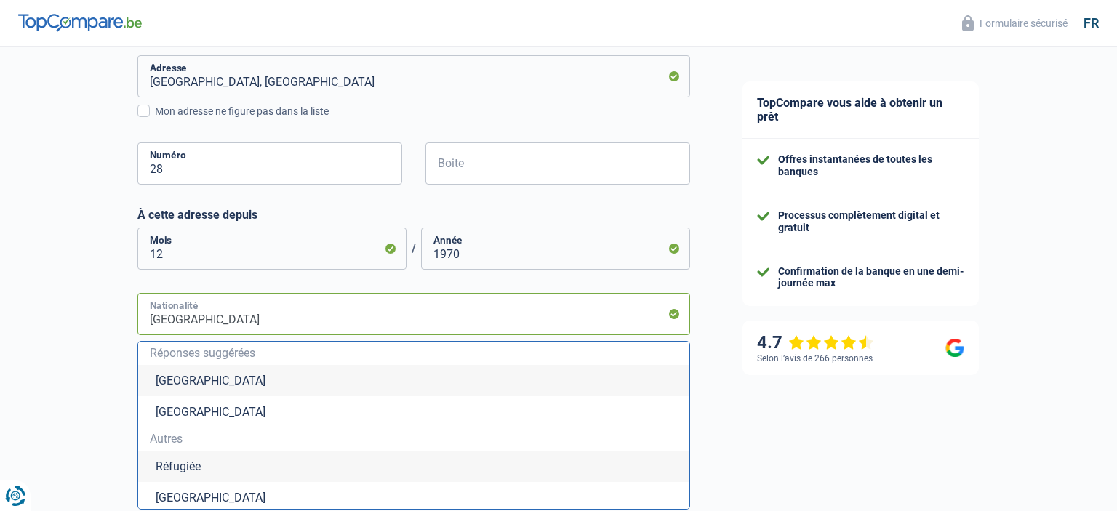
click at [226, 318] on input "Belgique" at bounding box center [413, 314] width 553 height 42
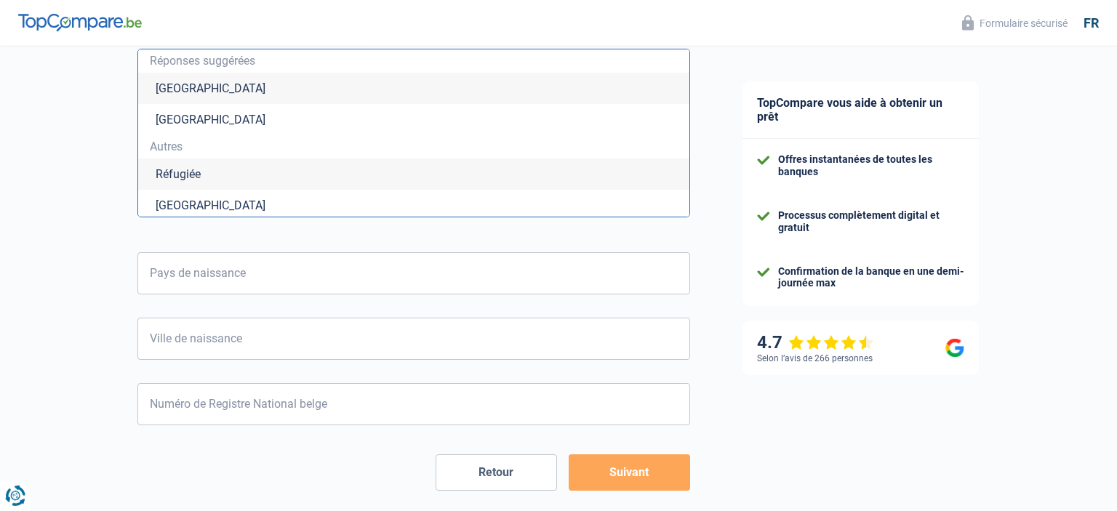
scroll to position [768, 0]
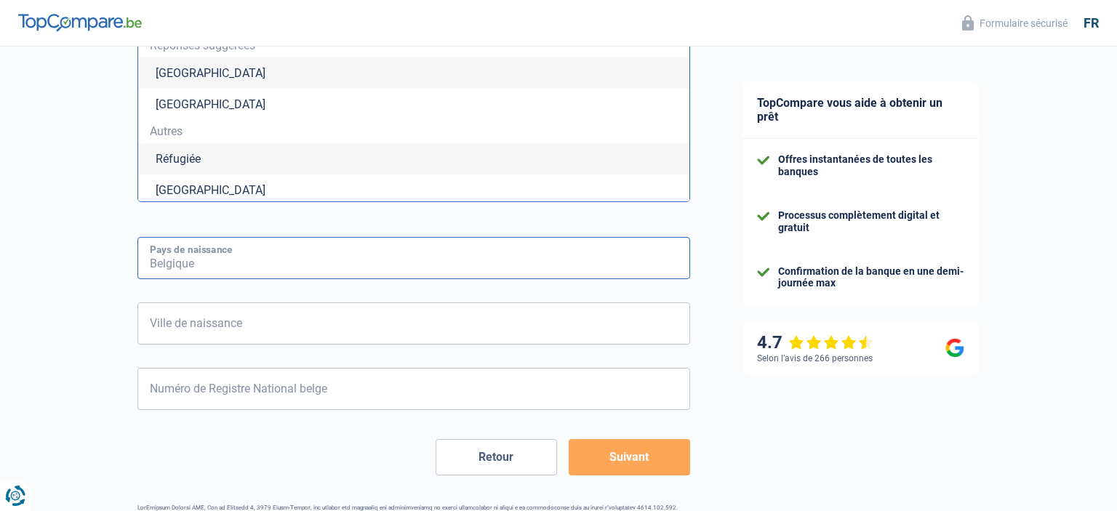
click at [290, 264] on input "Pays de naissance" at bounding box center [413, 258] width 553 height 42
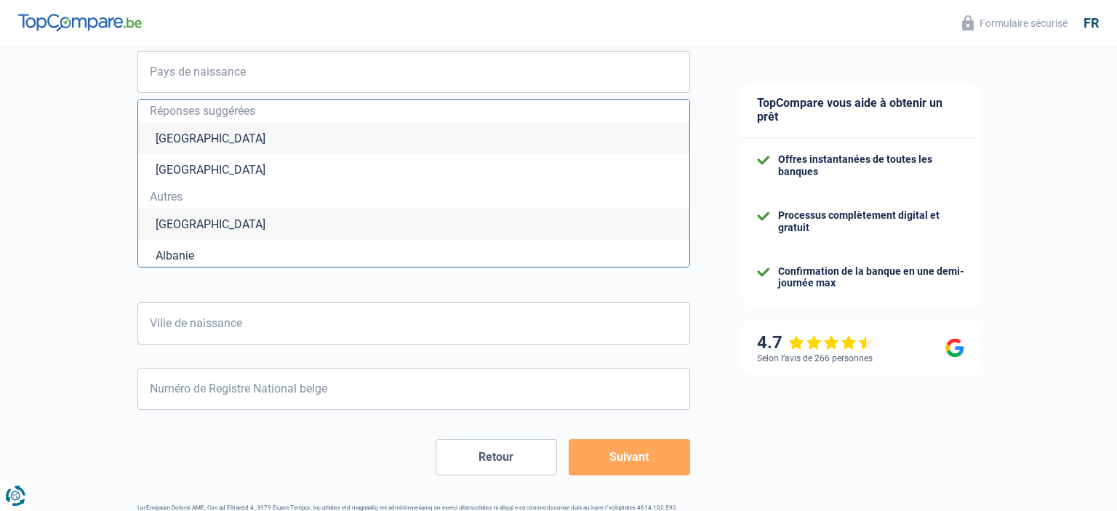
click at [186, 141] on li "Belgique" at bounding box center [413, 138] width 551 height 31
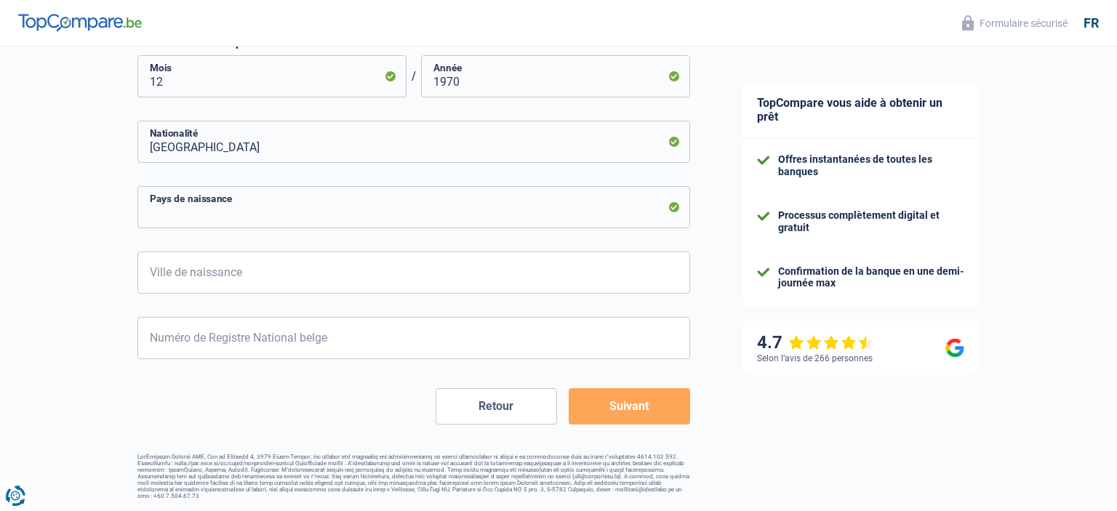
type input "Belgique"
click at [264, 272] on input "Ville de naissance" at bounding box center [413, 273] width 553 height 42
type input "Rocourt"
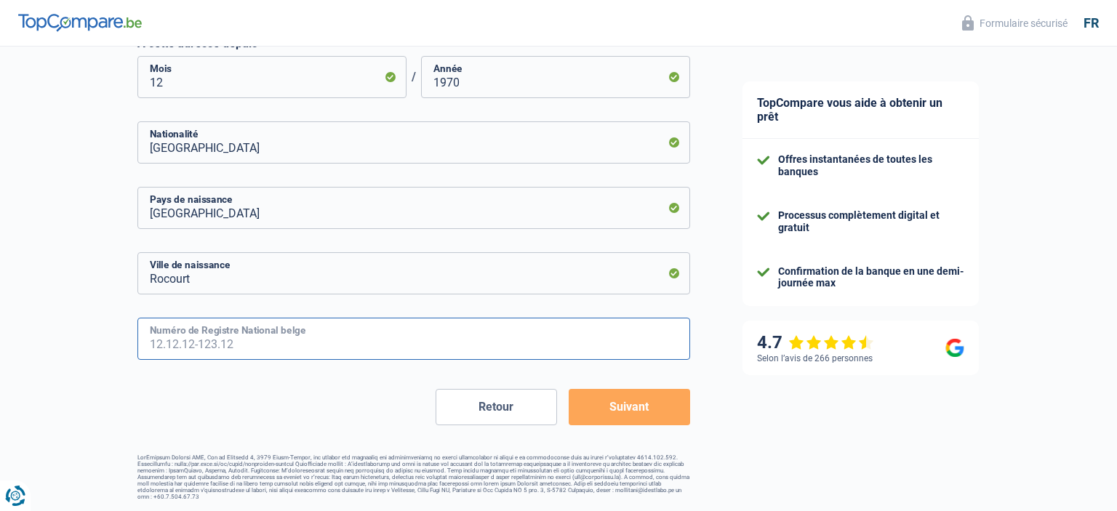
click at [236, 338] on input "Numéro de Registre National belge" at bounding box center [413, 339] width 553 height 42
type input "70.08.12-293.97"
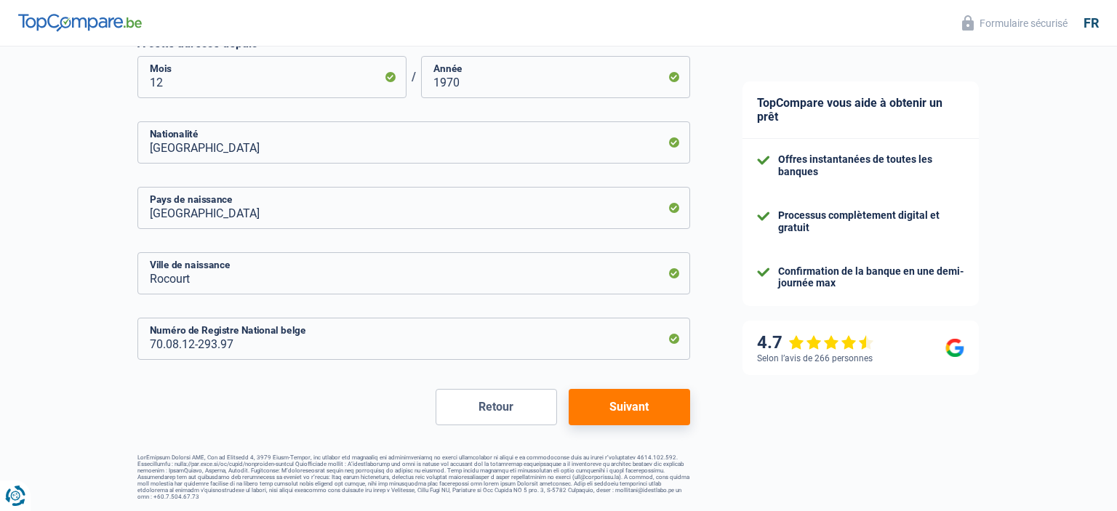
click at [633, 402] on button "Suivant" at bounding box center [629, 407] width 121 height 36
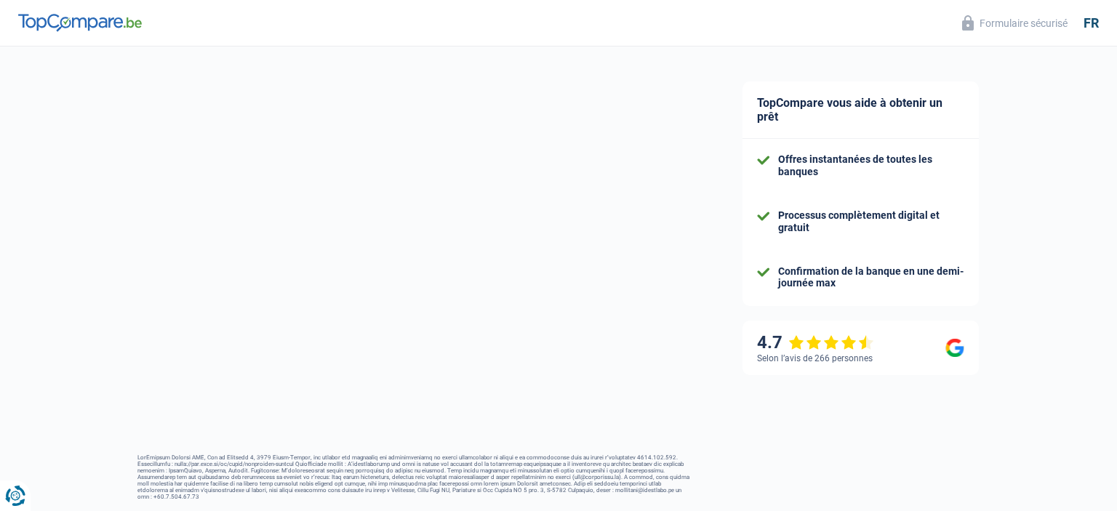
select select "netSalary"
select select "mealVouchers"
select select "mortgage"
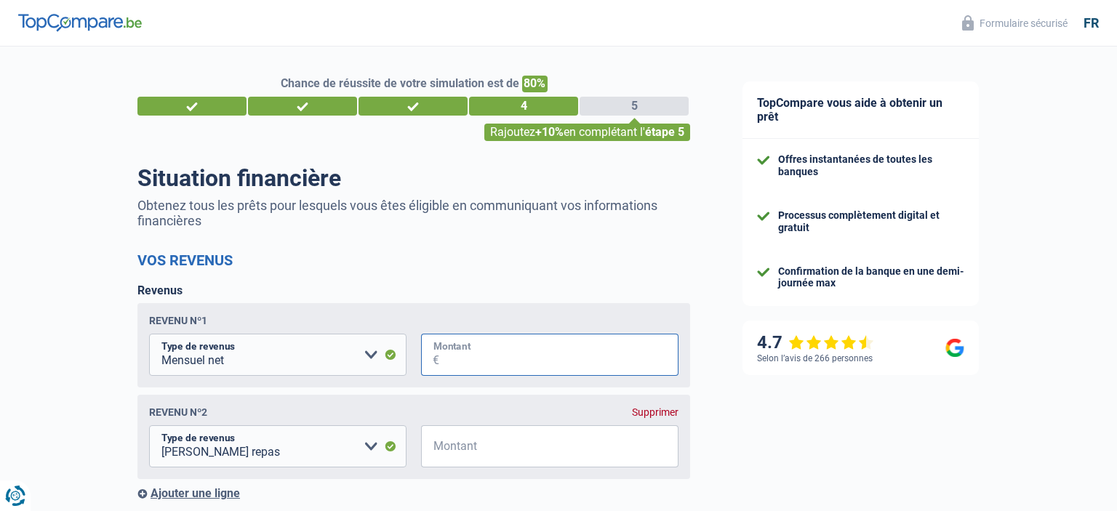
click at [505, 356] on input "Montant" at bounding box center [558, 355] width 239 height 42
click at [455, 365] on input "25.605" at bounding box center [558, 355] width 239 height 42
drag, startPoint x: 494, startPoint y: 370, endPoint x: 438, endPoint y: 372, distance: 56.1
click at [439, 372] on input "25.605" at bounding box center [558, 355] width 239 height 42
type input "2.560"
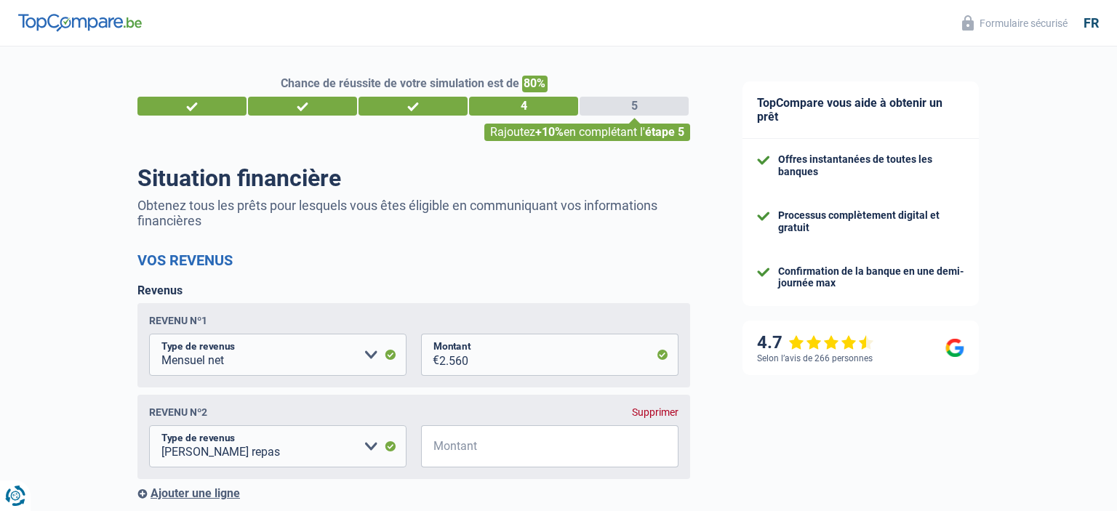
click at [659, 415] on div "Supprimer" at bounding box center [655, 413] width 47 height 12
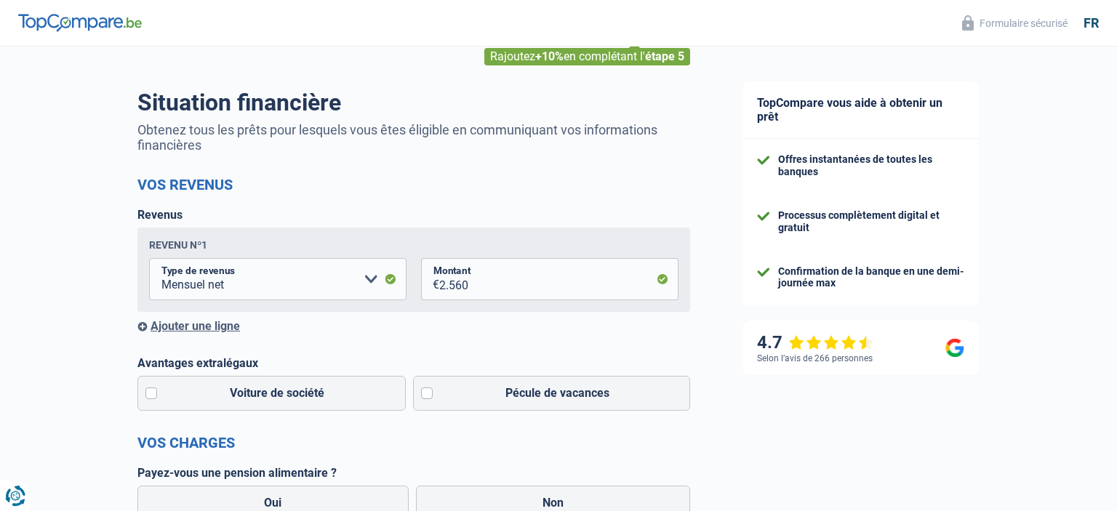
scroll to position [76, 0]
click at [432, 391] on label "Pécule de vacances" at bounding box center [552, 392] width 278 height 35
click at [432, 391] on input "Pécule de vacances" at bounding box center [552, 392] width 278 height 35
checkbox input "true"
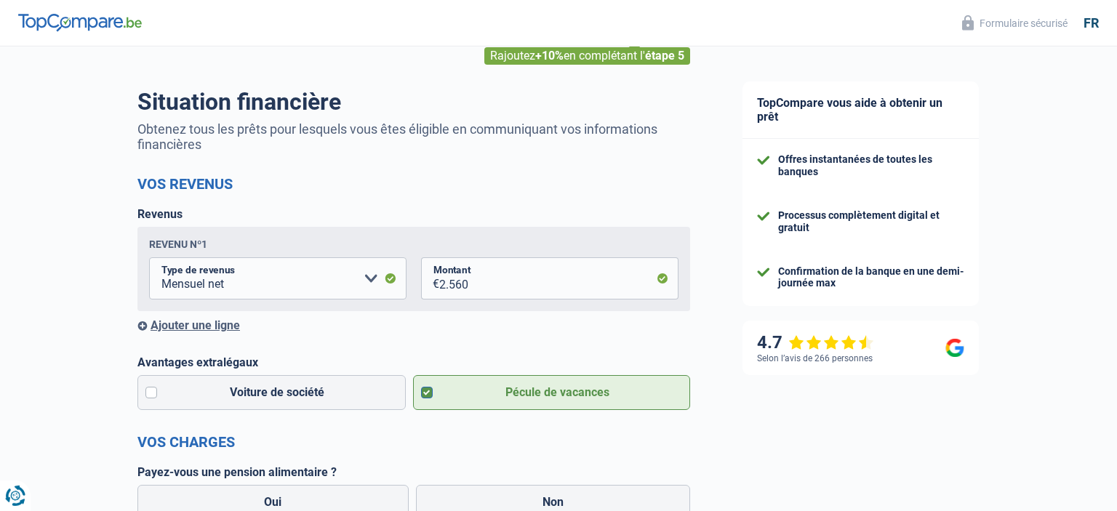
scroll to position [153, 0]
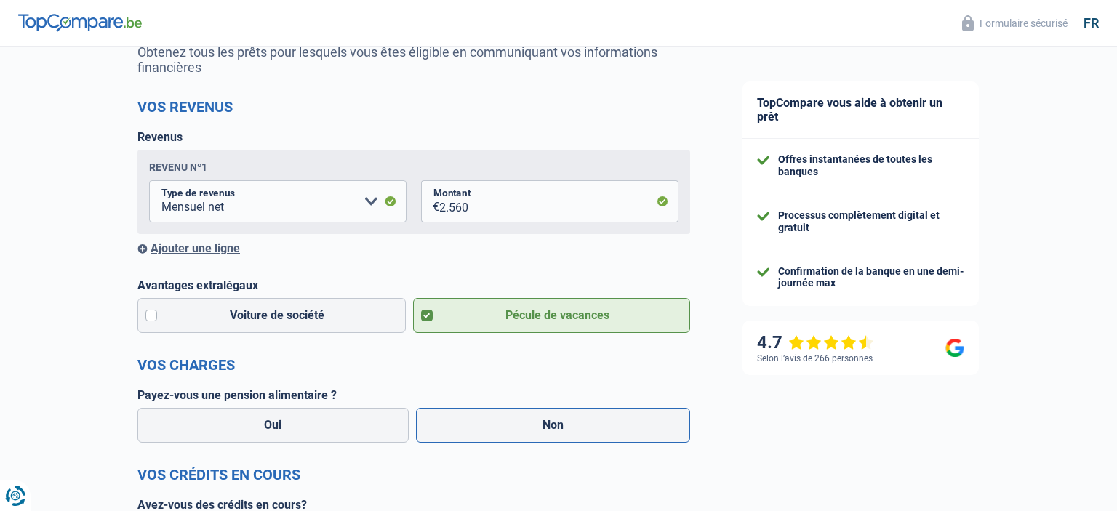
click at [582, 431] on label "Non" at bounding box center [553, 425] width 275 height 35
click at [582, 431] on input "Non" at bounding box center [553, 425] width 275 height 35
radio input "true"
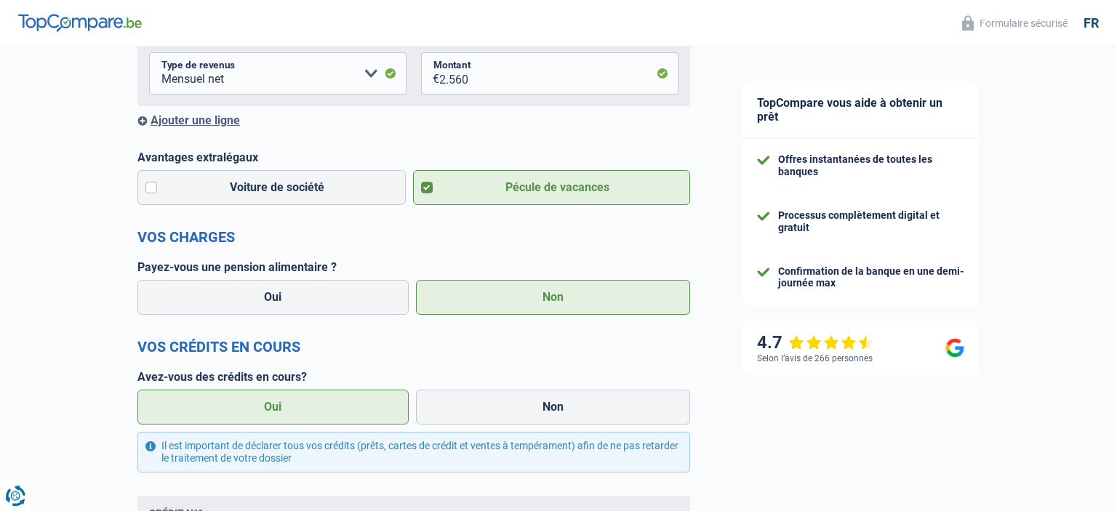
scroll to position [307, 0]
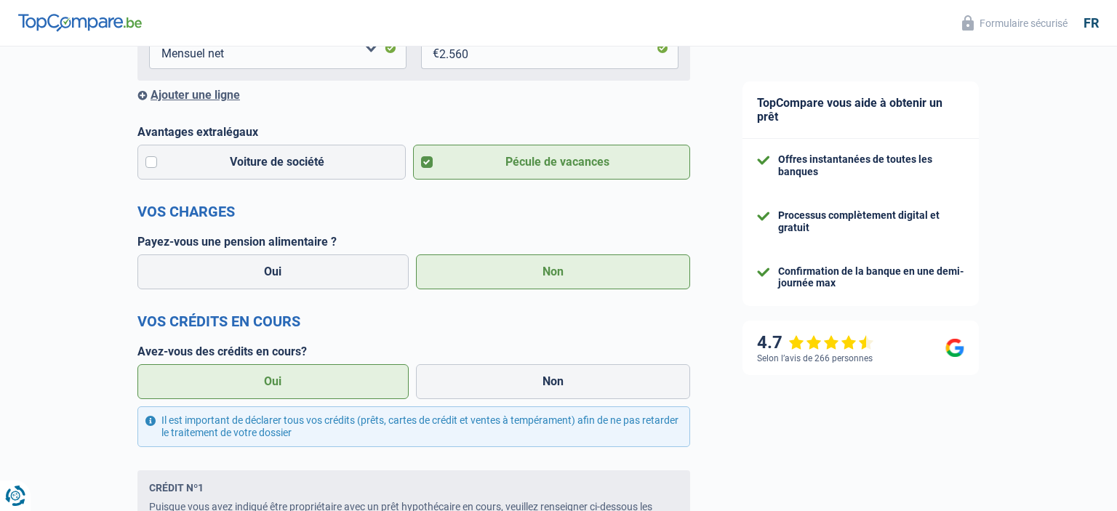
click at [313, 385] on label "Oui" at bounding box center [272, 381] width 271 height 35
click at [313, 385] on input "Oui" at bounding box center [272, 381] width 271 height 35
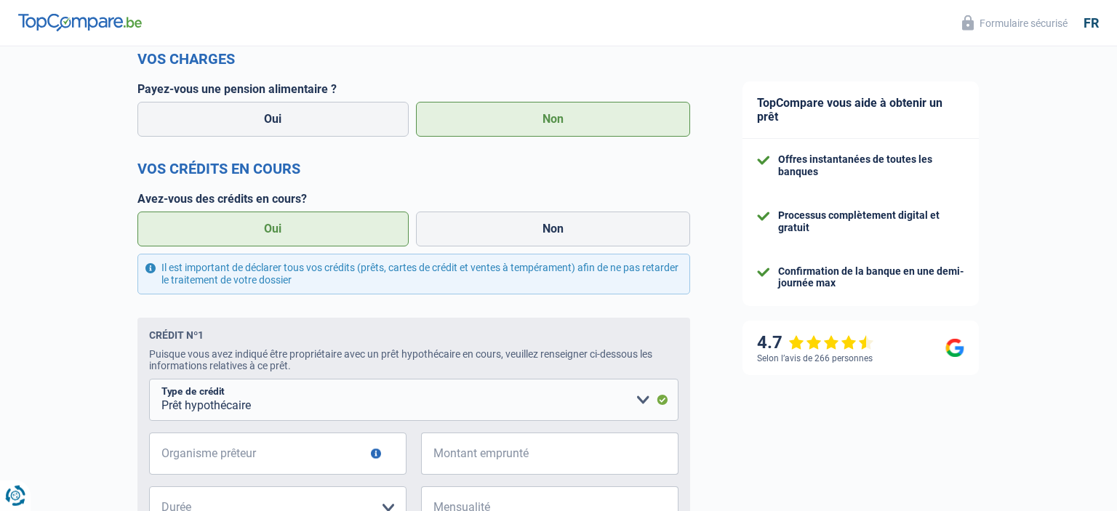
scroll to position [460, 0]
click at [263, 456] on input "Organisme prêteur" at bounding box center [278, 453] width 258 height 42
type input "belfius"
click at [483, 455] on input "Montant emprunté" at bounding box center [558, 453] width 239 height 42
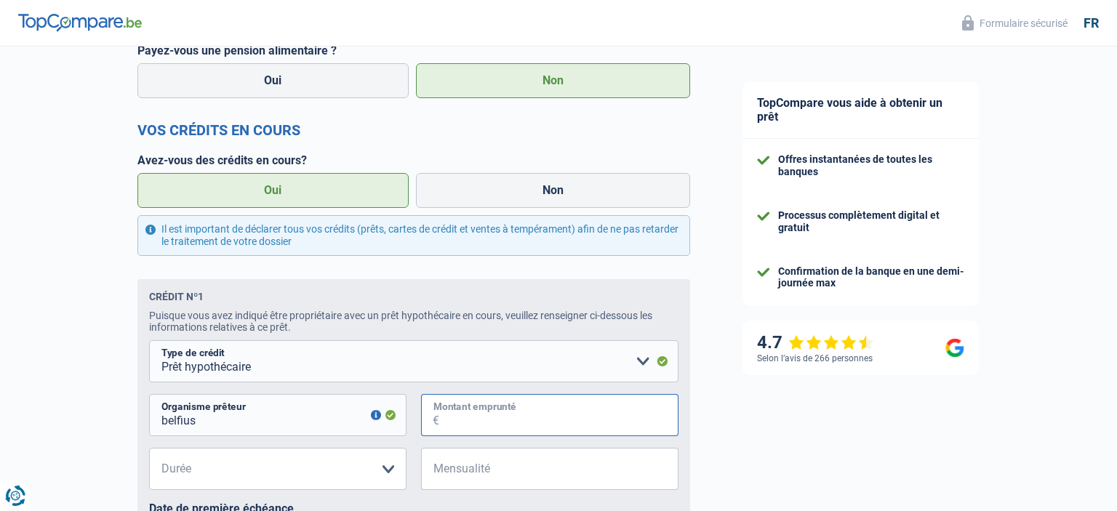
scroll to position [538, 0]
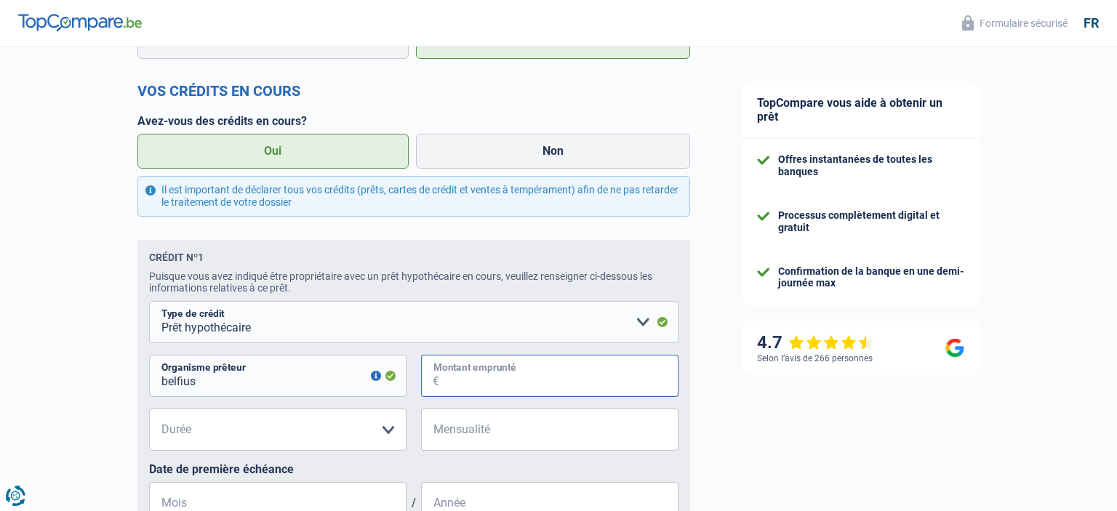
click at [452, 386] on input "Montant emprunté" at bounding box center [558, 376] width 239 height 42
type input "82.000"
click at [149, 409] on select "120 mois 180 mois 240 mois 300 mois 360 mois 420 mois Veuillez sélectionner une…" at bounding box center [278, 430] width 258 height 42
select select "360"
click option "360 mois" at bounding box center [0, 0] width 0 height 0
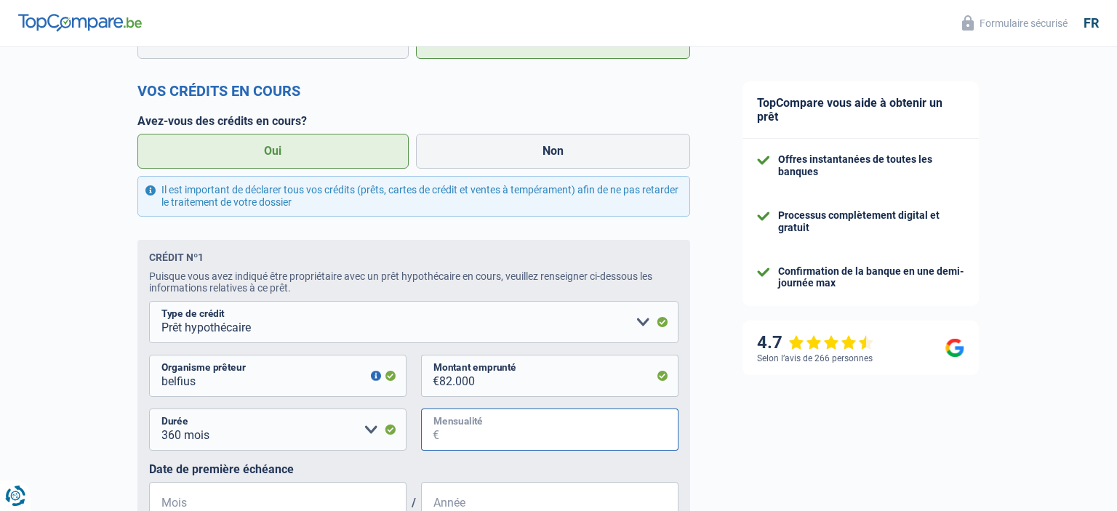
click at [471, 439] on input "Mensualité" at bounding box center [558, 430] width 239 height 42
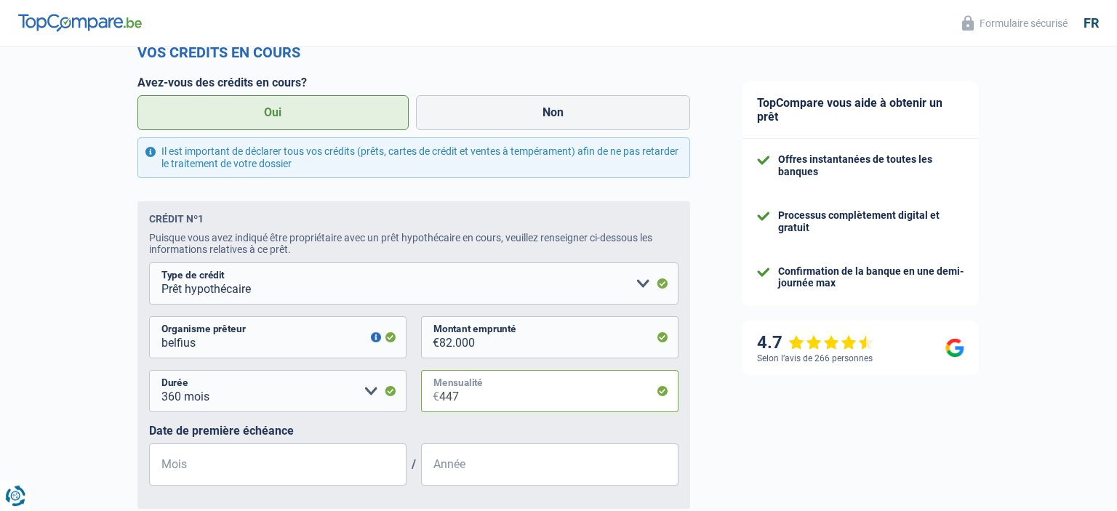
scroll to position [614, 0]
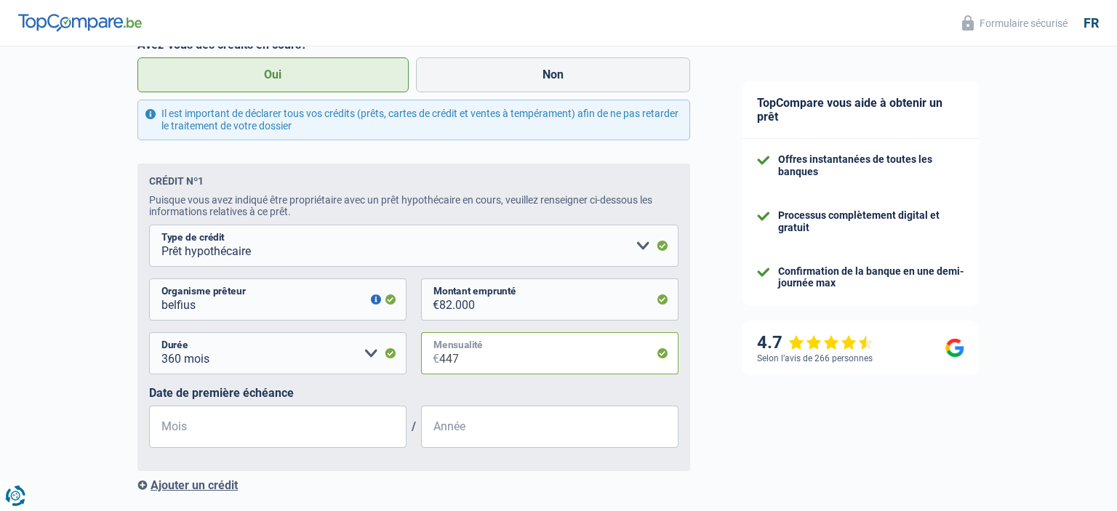
type input "447"
click at [189, 431] on input "Mois" at bounding box center [278, 427] width 258 height 42
click at [472, 426] on input "Année" at bounding box center [550, 427] width 258 height 42
type input "2009"
click at [279, 435] on input "Mois" at bounding box center [278, 427] width 258 height 42
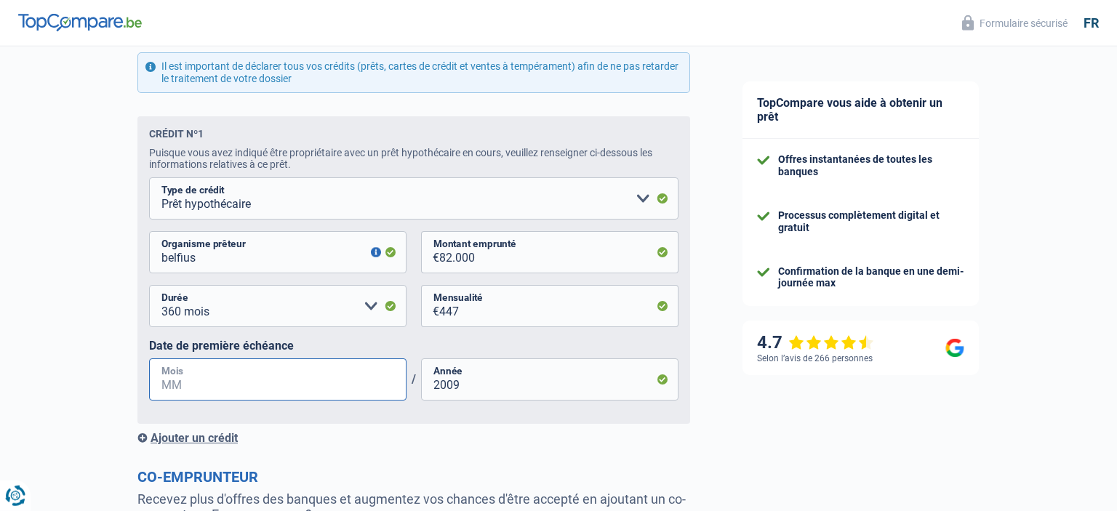
scroll to position [691, 0]
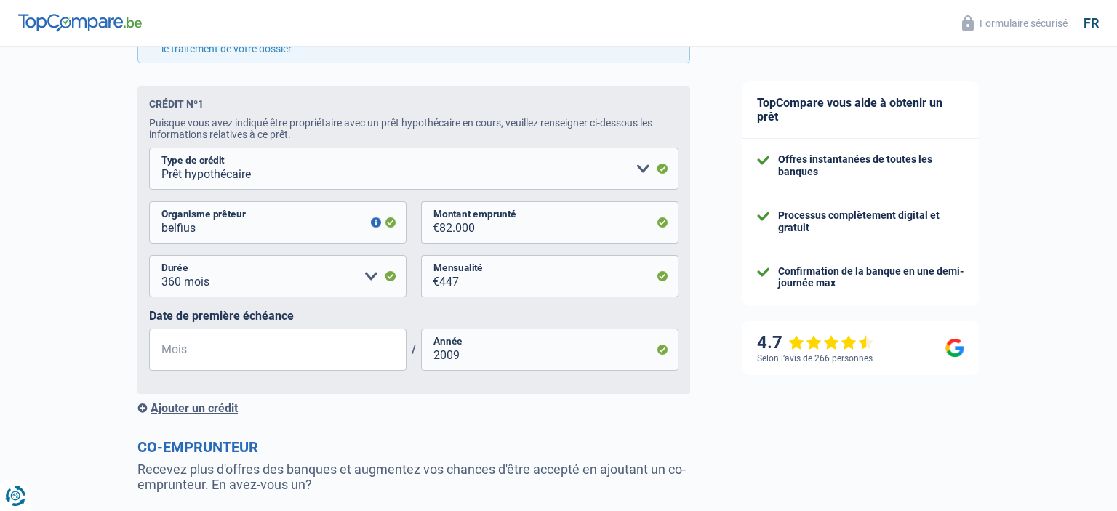
click at [194, 413] on div "Ajouter un crédit" at bounding box center [413, 409] width 553 height 14
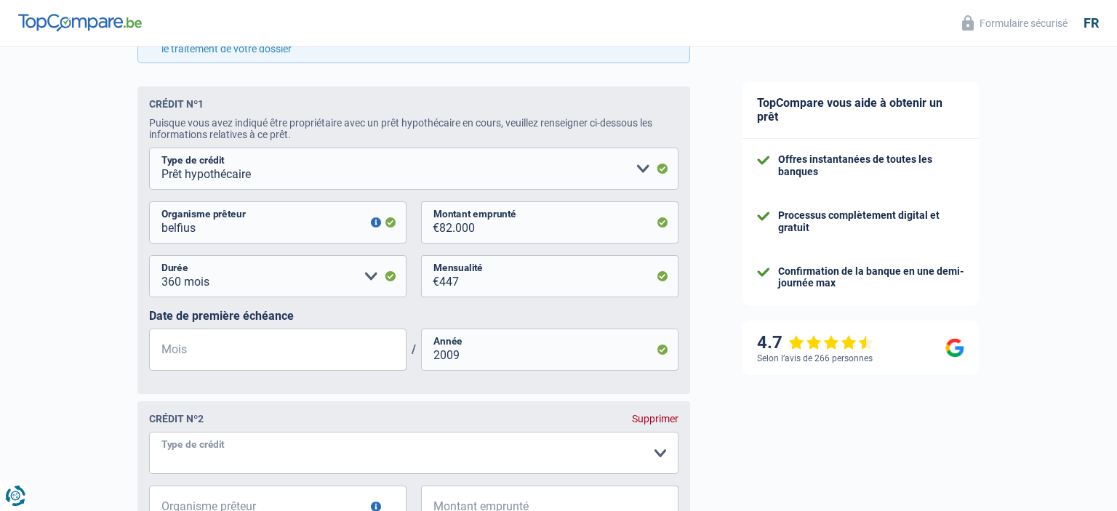
click at [149, 432] on select "Carte ou ouverture de crédit Prêt hypothécaire Vente à tempérament Prêt à tempé…" at bounding box center [414, 453] width 530 height 42
select select "mortgage"
click option "Prêt hypothécaire" at bounding box center [0, 0] width 0 height 0
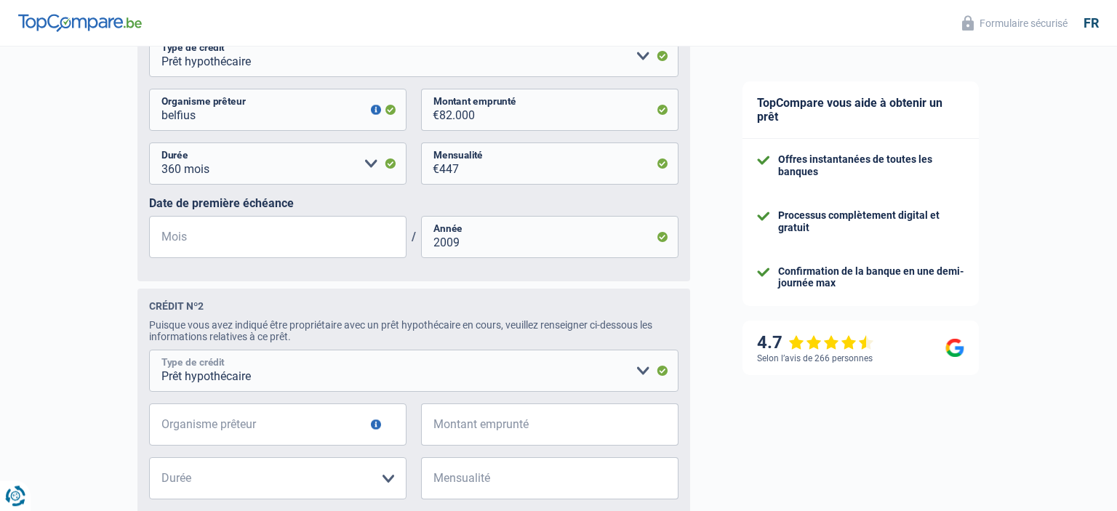
scroll to position [845, 0]
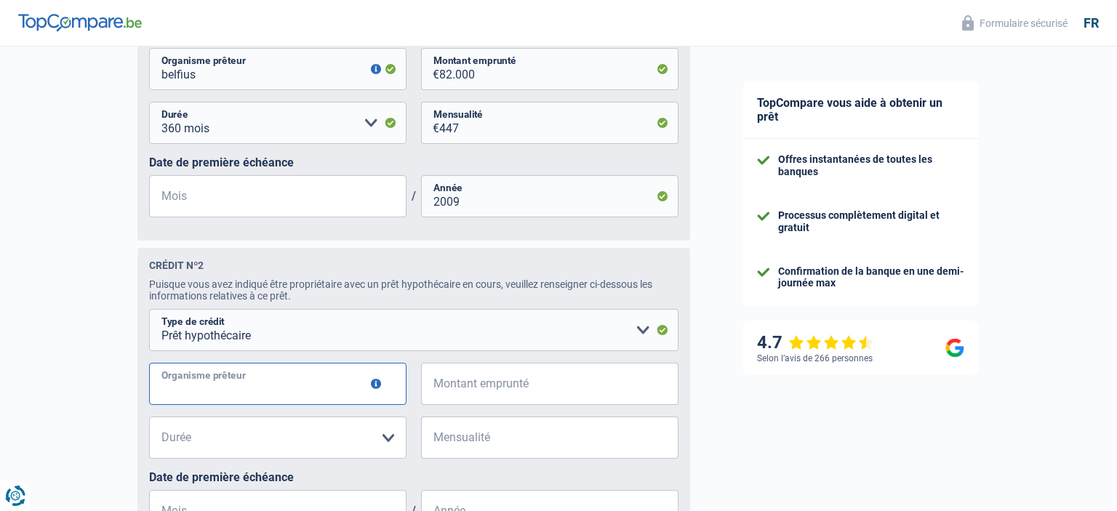
click at [242, 394] on input "Organisme prêteur" at bounding box center [278, 384] width 258 height 42
type input "belfius"
click at [462, 394] on input "Montant emprunté" at bounding box center [558, 384] width 239 height 42
type input "3.000"
click at [149, 417] on select "120 mois 180 mois 240 mois 300 mois 360 mois 420 mois Veuillez sélectionner une…" at bounding box center [278, 438] width 258 height 42
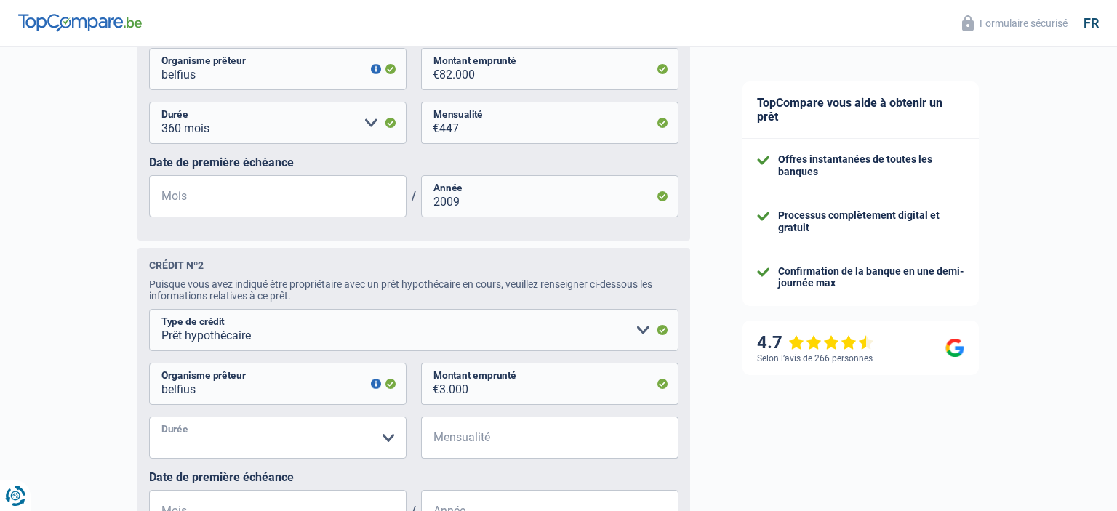
select select "360"
click option "360 mois" at bounding box center [0, 0] width 0 height 0
click at [494, 450] on input "Mensualité" at bounding box center [558, 438] width 239 height 42
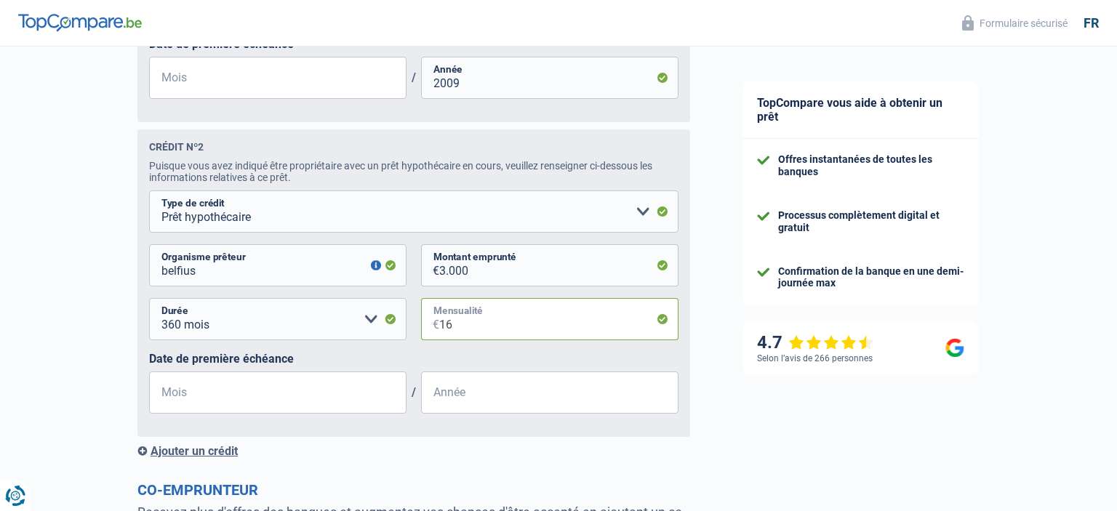
scroll to position [998, 0]
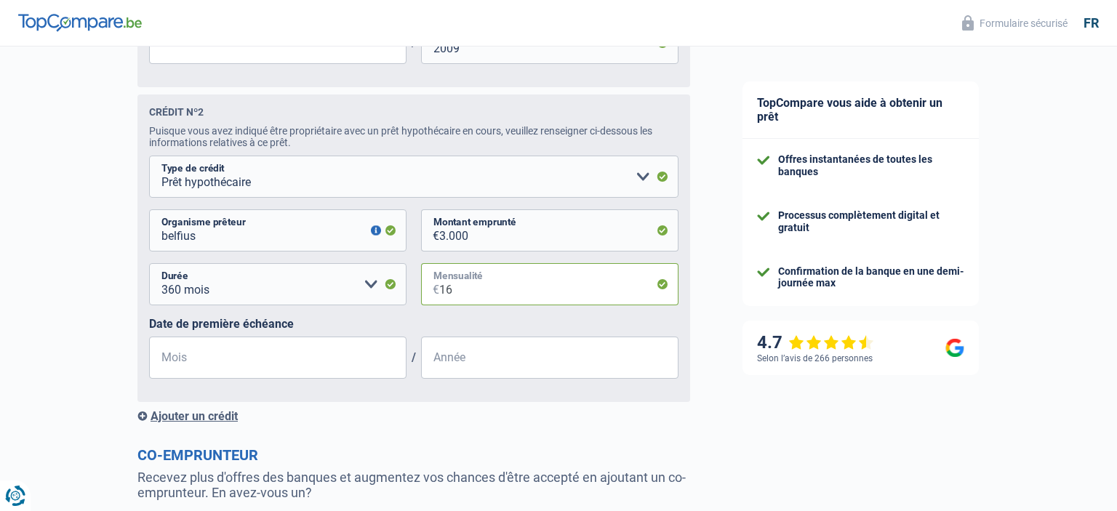
type input "16"
click at [460, 362] on input "Année" at bounding box center [550, 358] width 258 height 42
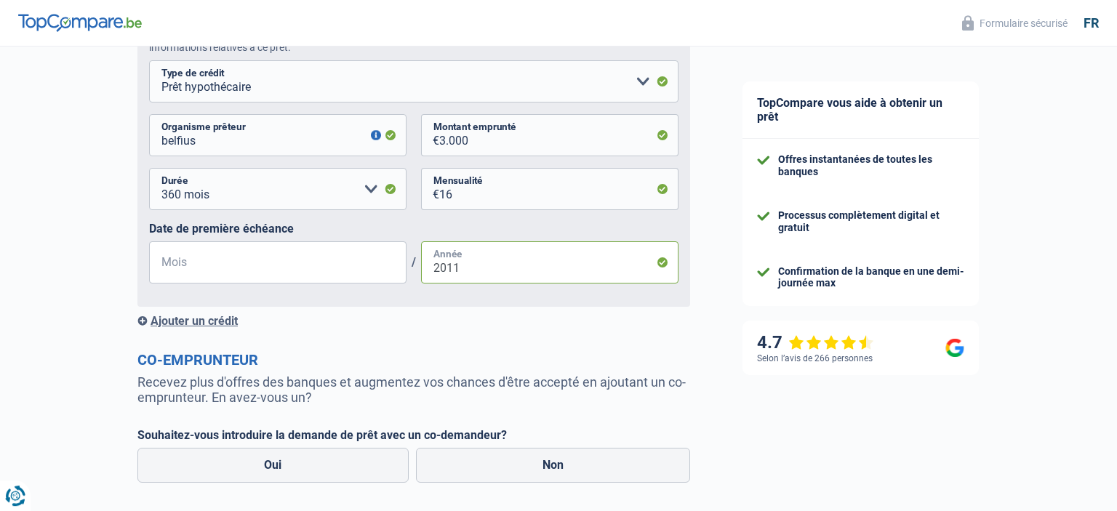
scroll to position [1152, 0]
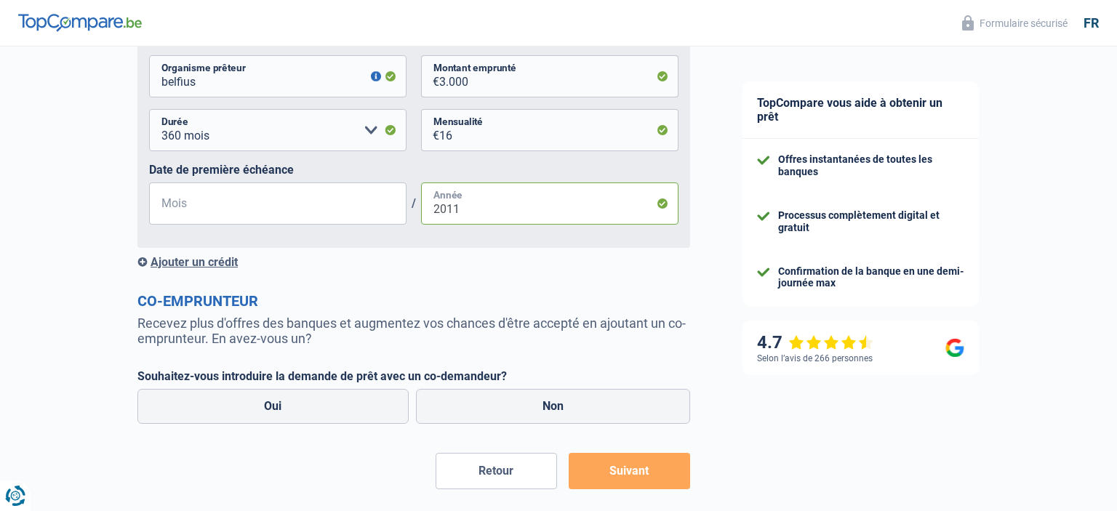
type input "2011"
click at [209, 269] on div "Ajouter un crédit" at bounding box center [413, 262] width 553 height 14
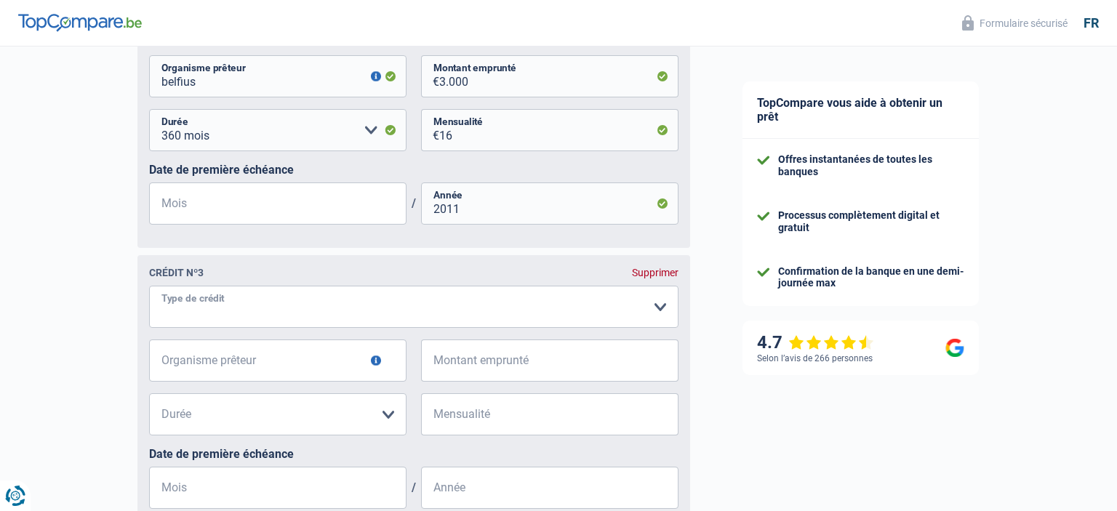
click at [149, 286] on select "Carte ou ouverture de crédit Prêt hypothécaire Vente à tempérament Prêt à tempé…" at bounding box center [414, 307] width 530 height 42
select select "cardOrCredit"
click option "Carte ou ouverture de crédit" at bounding box center [0, 0] width 0 height 0
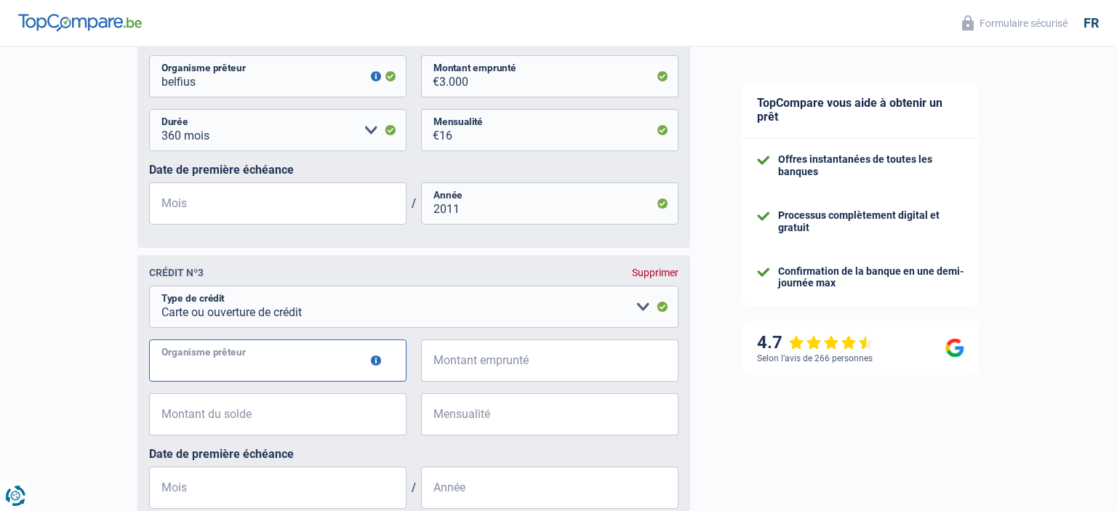
click at [250, 370] on input "Organisme prêteur" at bounding box center [278, 361] width 258 height 42
type input "belfius"
click at [495, 367] on input "Montant emprunté" at bounding box center [558, 361] width 239 height 42
type input "3.000"
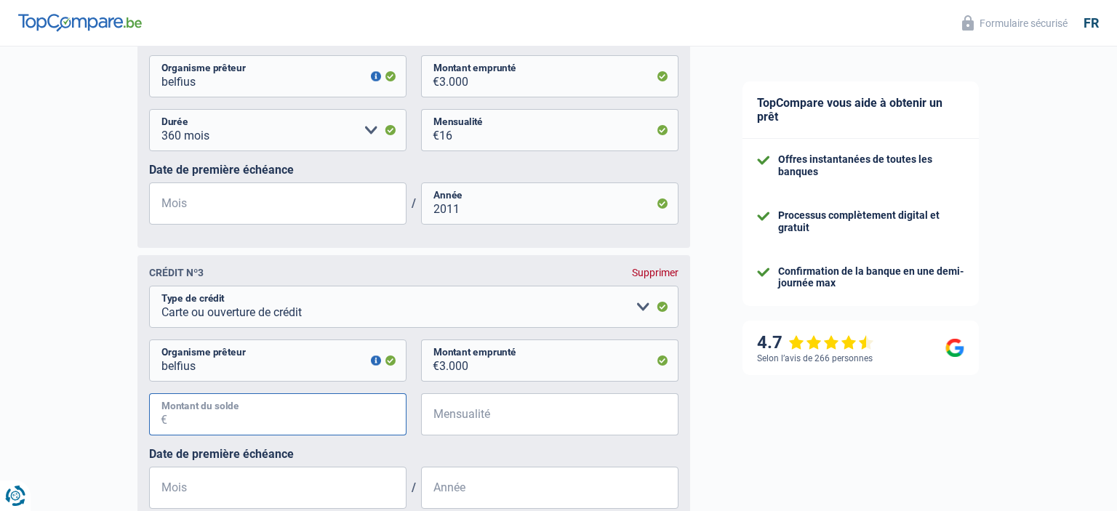
click at [276, 425] on input "Montant du solde" at bounding box center [286, 415] width 239 height 42
type input "1.972"
click at [476, 423] on input "Mensualité" at bounding box center [558, 415] width 239 height 42
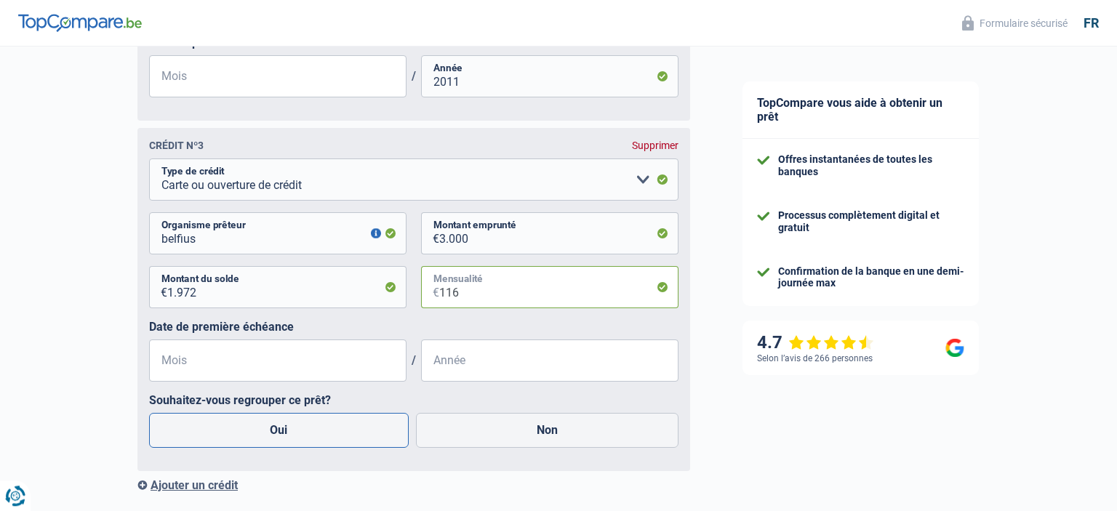
scroll to position [1306, 0]
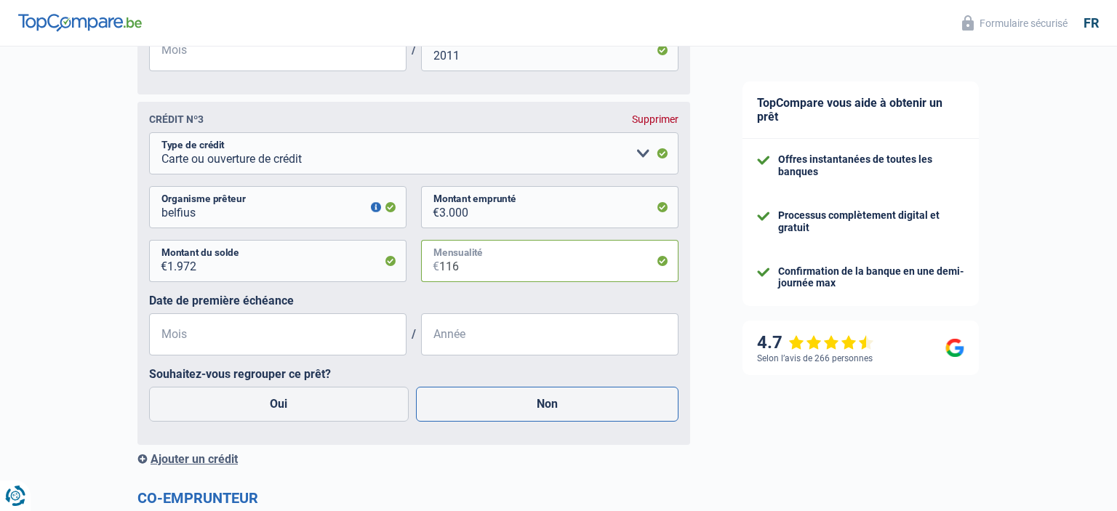
type input "116"
click at [540, 408] on label "Non" at bounding box center [547, 404] width 263 height 35
click at [540, 408] on input "Non" at bounding box center [547, 404] width 263 height 35
radio input "true"
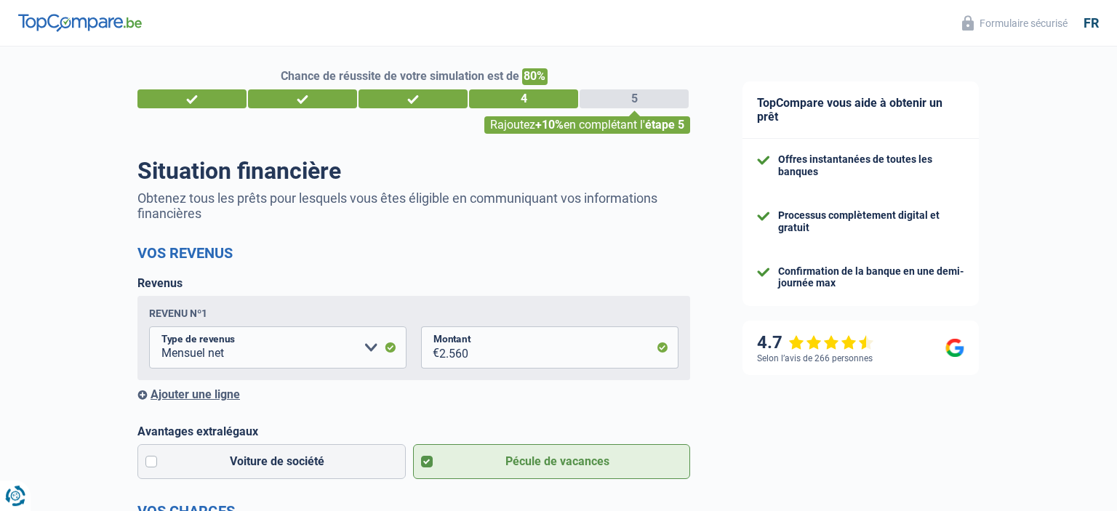
scroll to position [0, 0]
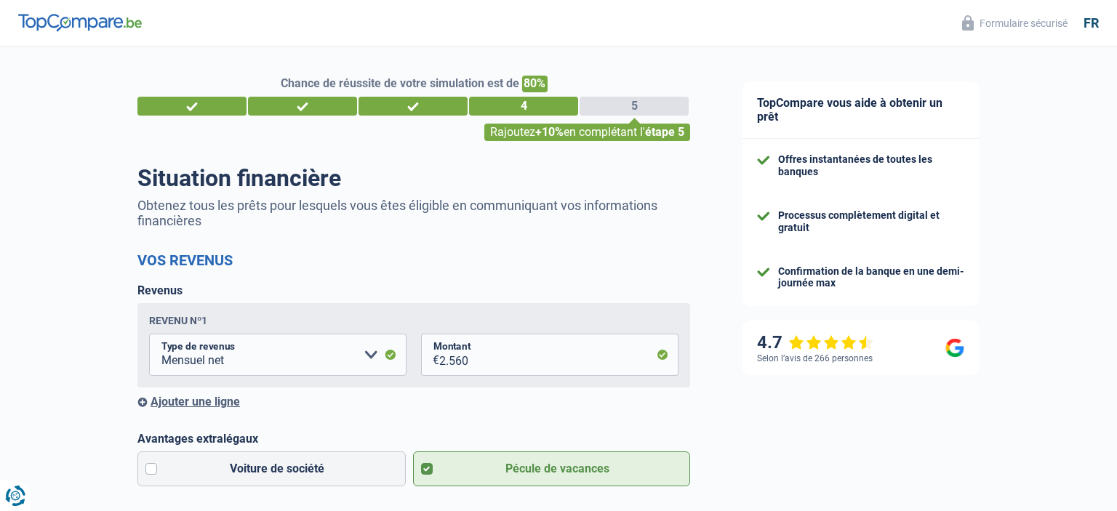
click at [223, 402] on div "Ajouter une ligne" at bounding box center [413, 402] width 553 height 14
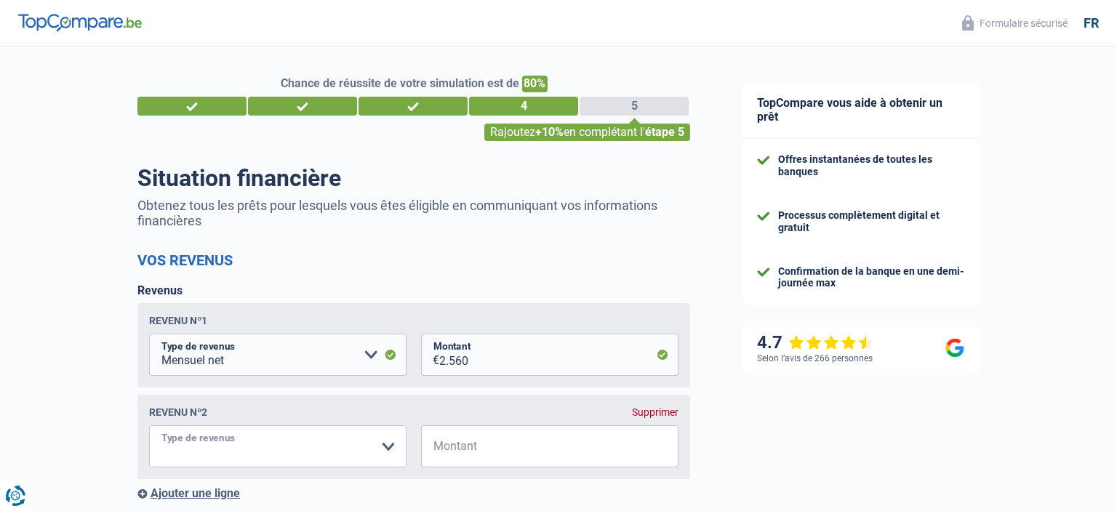
click at [149, 426] on select "Allocation d'handicap Allocations chômage Allocations familiales Chèques repas …" at bounding box center [278, 447] width 258 height 42
select select "rentalIncome"
click option "Revenus locatifs" at bounding box center [0, 0] width 0 height 0
click at [503, 453] on input "Montant" at bounding box center [558, 447] width 239 height 42
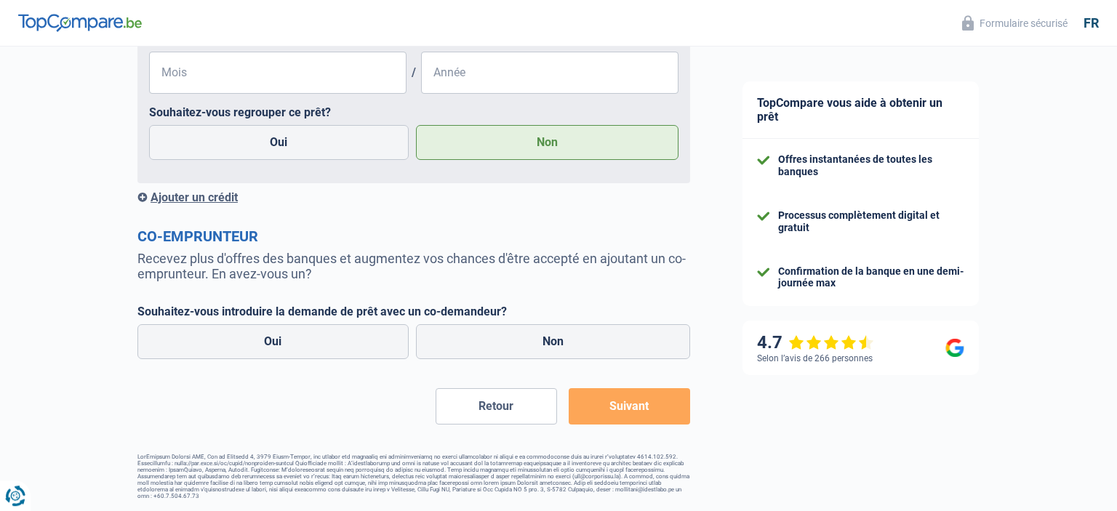
scroll to position [1667, 0]
type input "410"
click at [621, 402] on button "Suivant" at bounding box center [629, 406] width 121 height 36
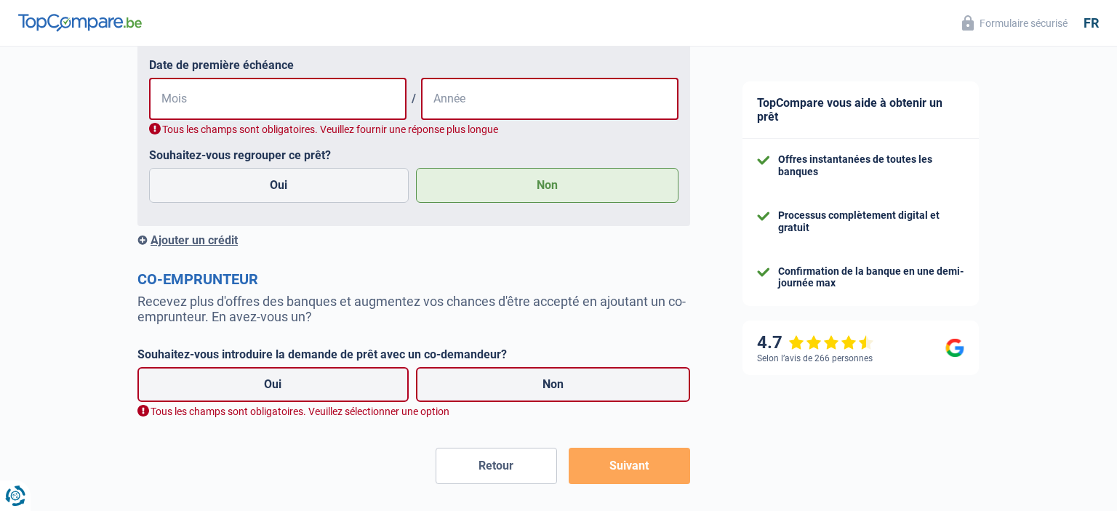
scroll to position [1700, 0]
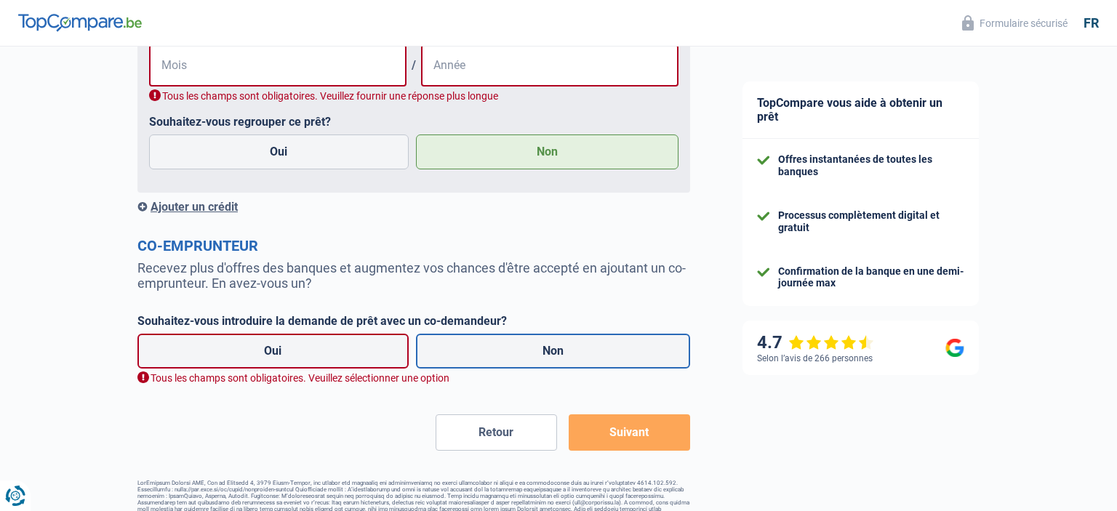
click at [556, 362] on label "Non" at bounding box center [553, 351] width 275 height 35
click at [556, 362] on input "Non" at bounding box center [553, 351] width 275 height 35
radio input "true"
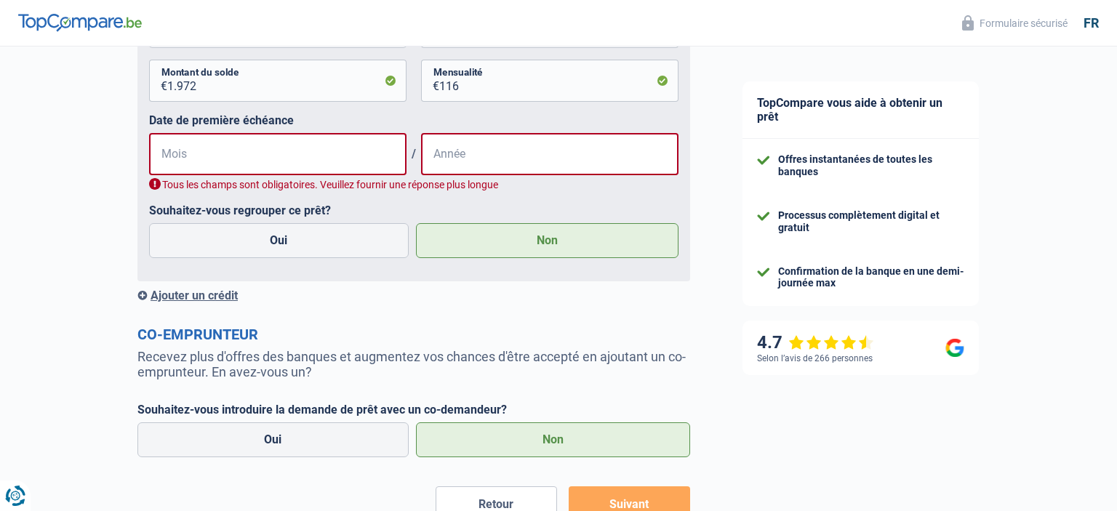
scroll to position [1547, 0]
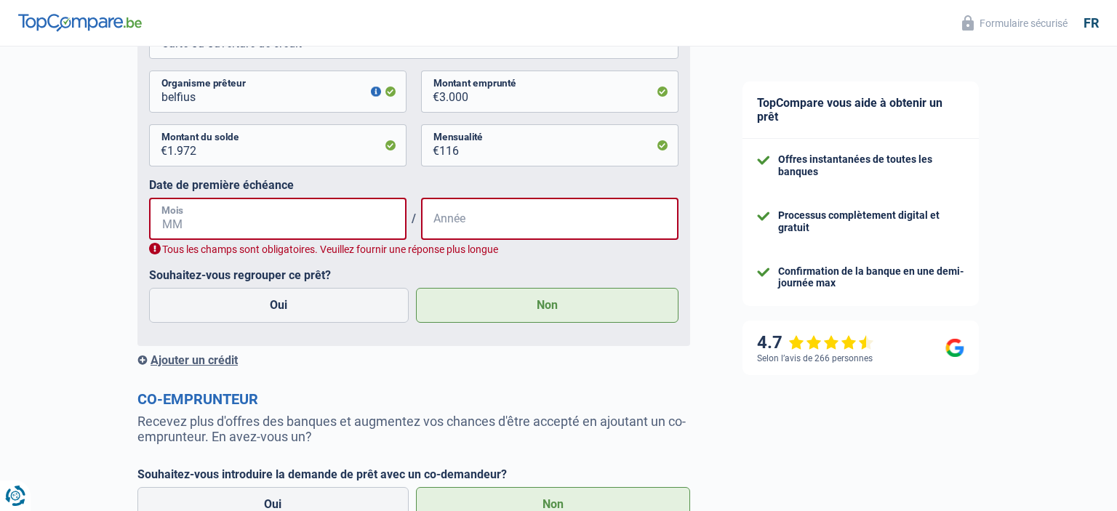
click at [220, 224] on input "Mois" at bounding box center [278, 219] width 258 height 42
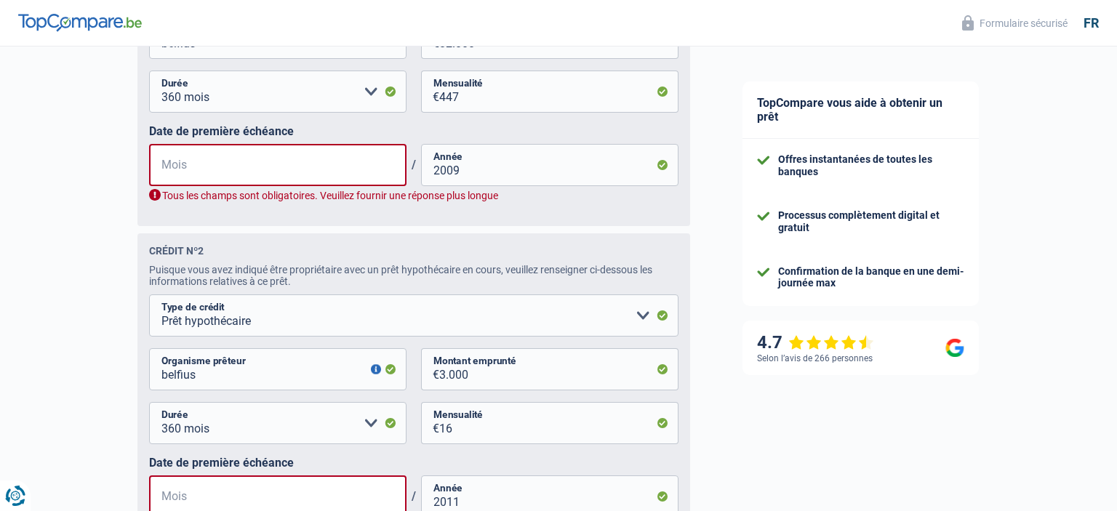
scroll to position [855, 0]
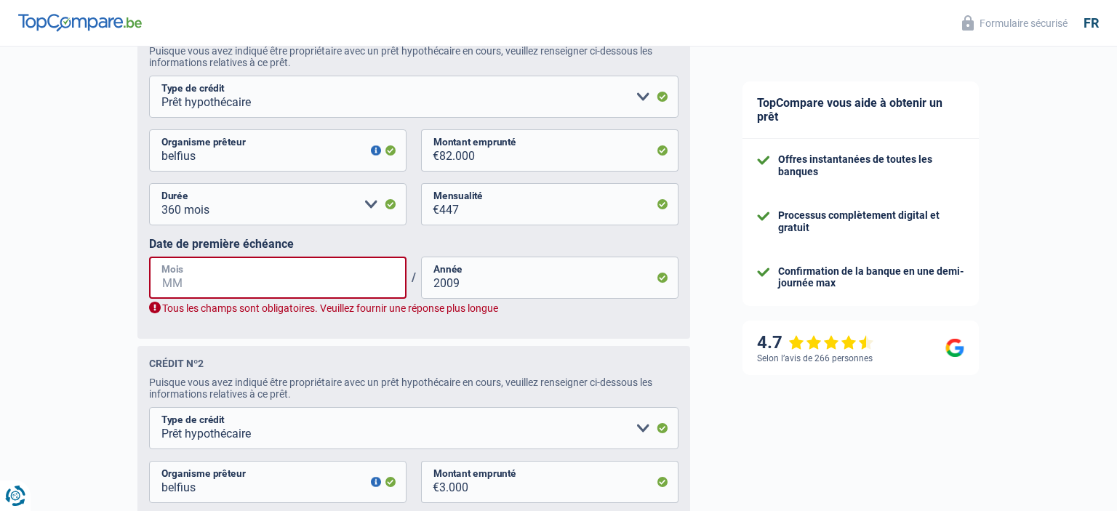
click at [206, 279] on input "Mois" at bounding box center [278, 278] width 258 height 42
click at [236, 284] on input "Mois" at bounding box center [278, 278] width 258 height 42
type input "03"
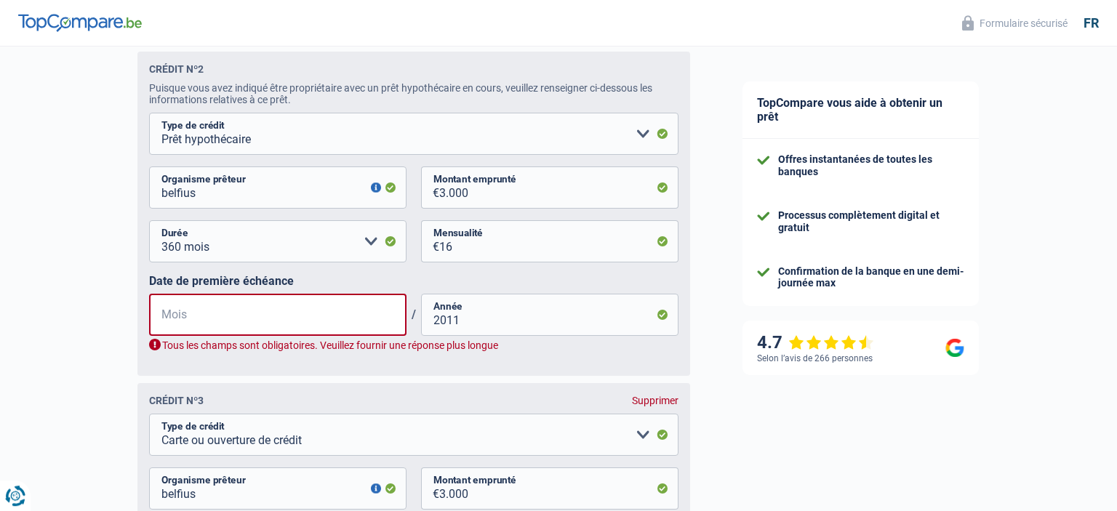
scroll to position [1152, 0]
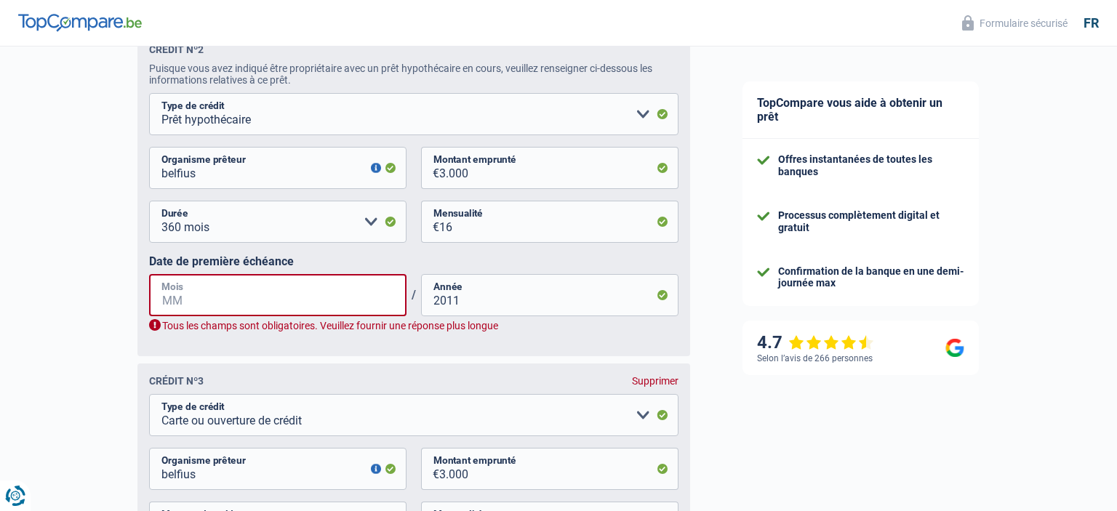
click at [201, 307] on input "Mois" at bounding box center [278, 295] width 258 height 42
type input "04"
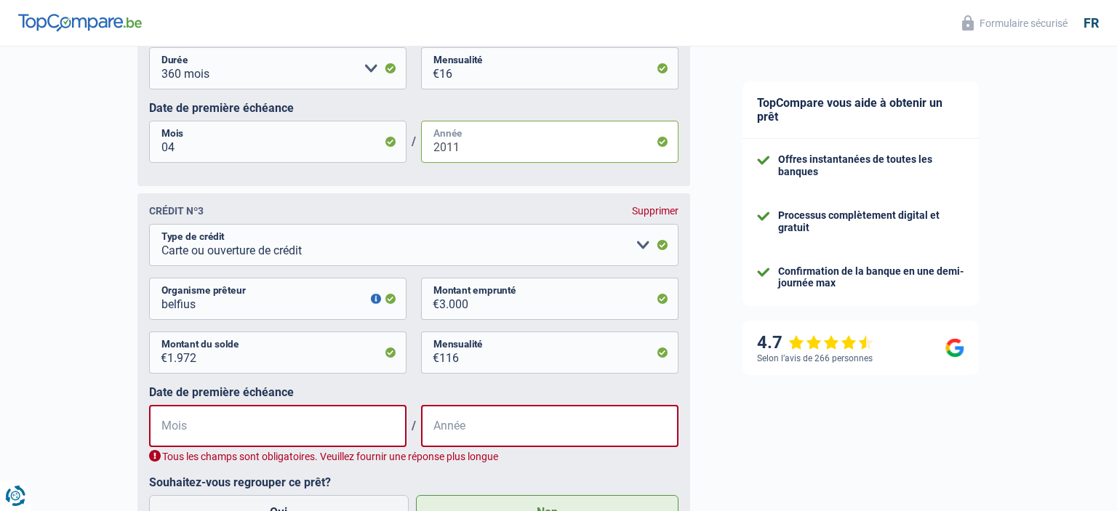
scroll to position [1382, 0]
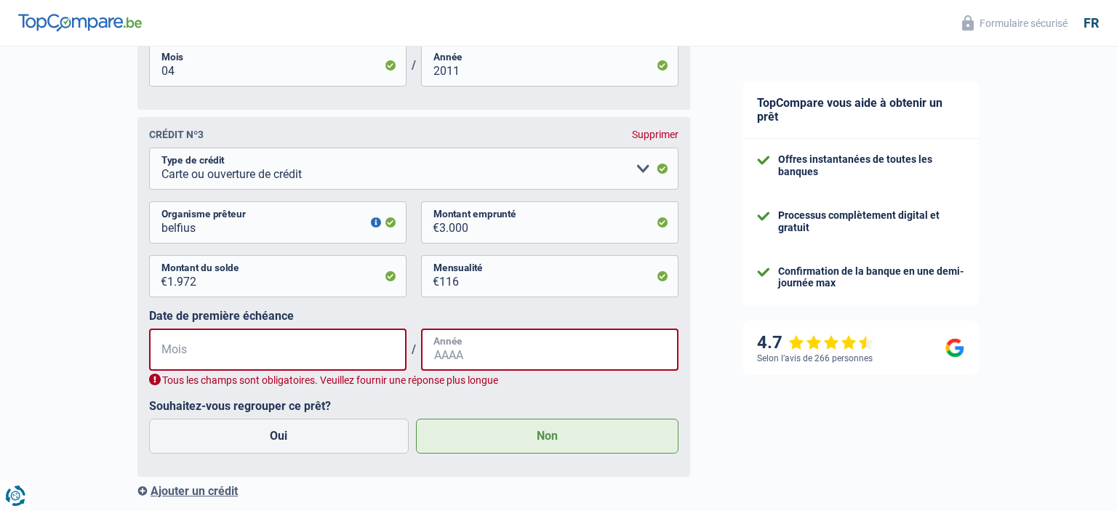
click at [444, 357] on input "Année" at bounding box center [550, 350] width 258 height 42
type input "2011"
click at [184, 356] on input "Mois" at bounding box center [278, 350] width 258 height 42
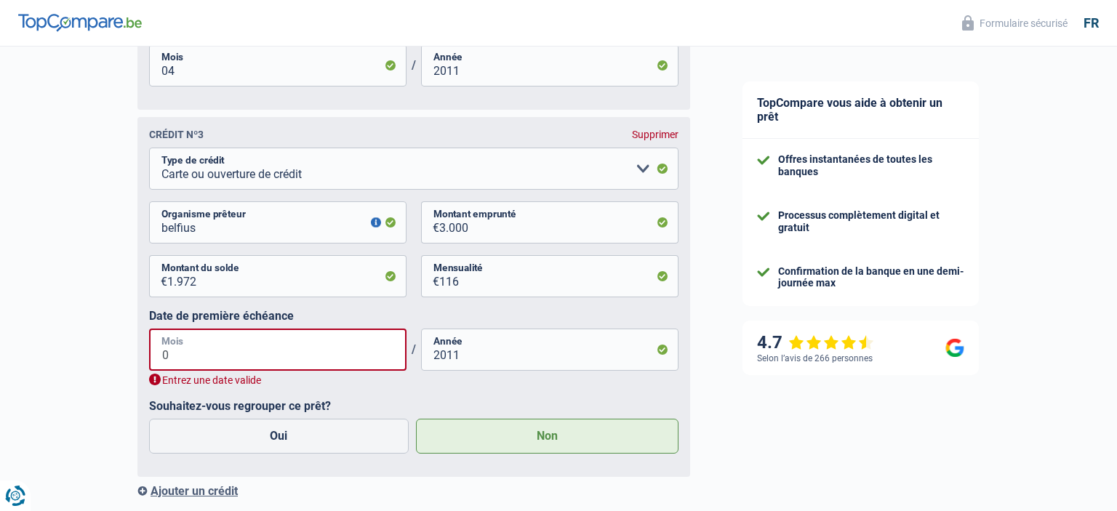
type input "04"
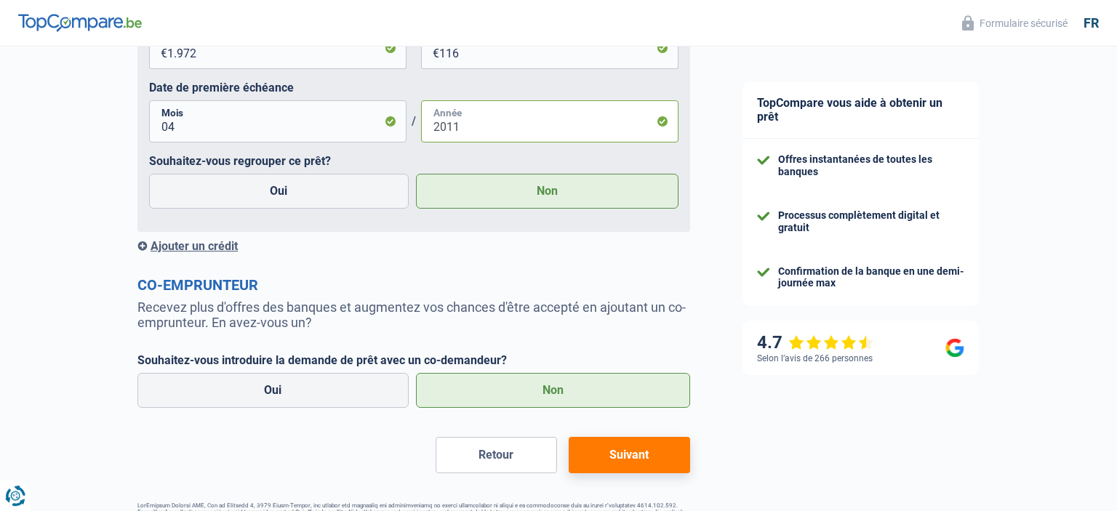
scroll to position [1613, 0]
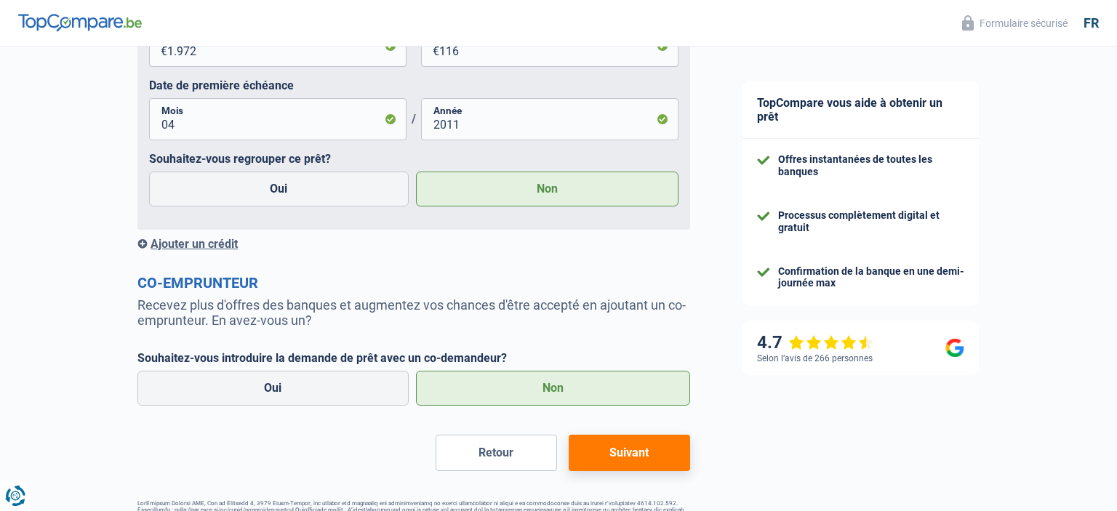
click at [623, 458] on button "Suivant" at bounding box center [629, 453] width 121 height 36
select select "42"
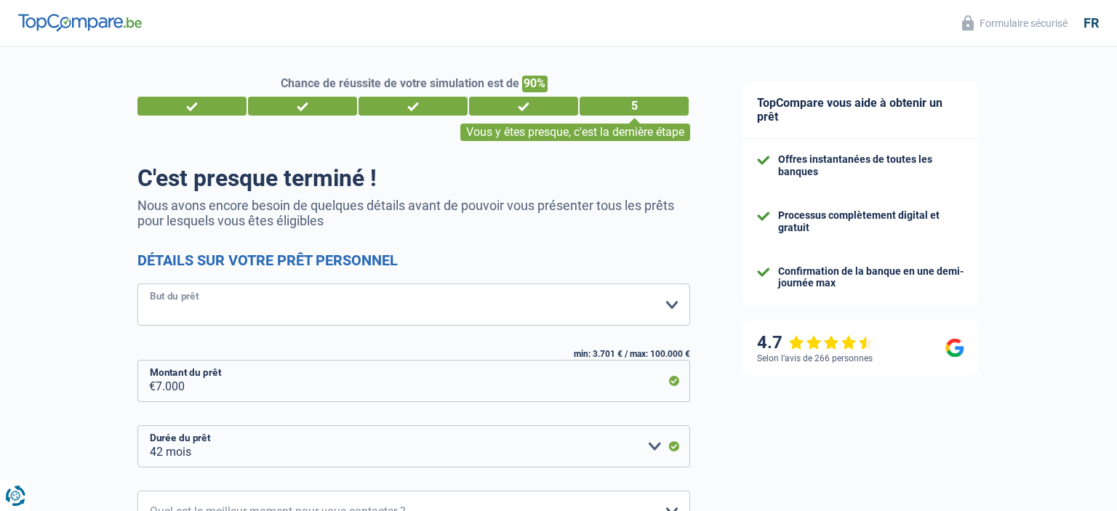
click at [137, 284] on select "Confort maison: meubles, textile, peinture, électroménager, outillage non-profe…" at bounding box center [413, 305] width 553 height 42
select select "energy"
click option "Prêt énergie" at bounding box center [0, 0] width 0 height 0
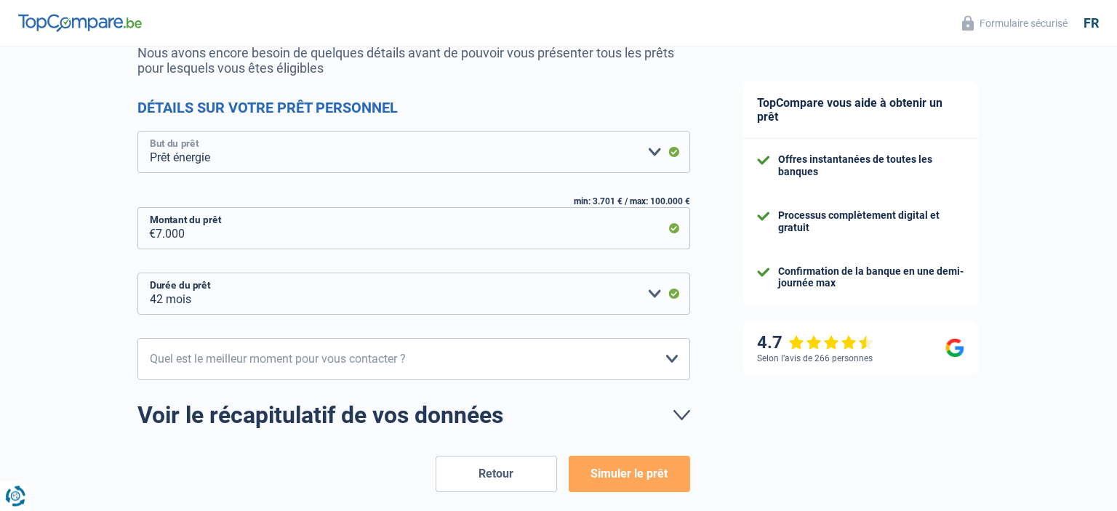
scroll to position [153, 0]
click at [137, 338] on select "10h-12h 12h-14h 14h-16h 16h-18h Veuillez sélectionner une option" at bounding box center [413, 359] width 553 height 42
select select "10-12"
click option "10h-12h" at bounding box center [0, 0] width 0 height 0
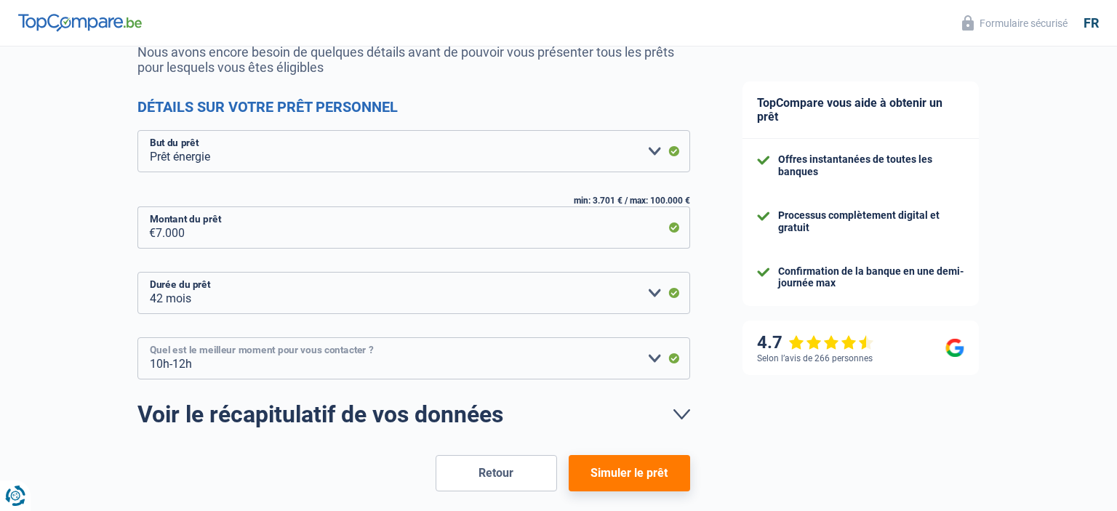
scroll to position [220, 0]
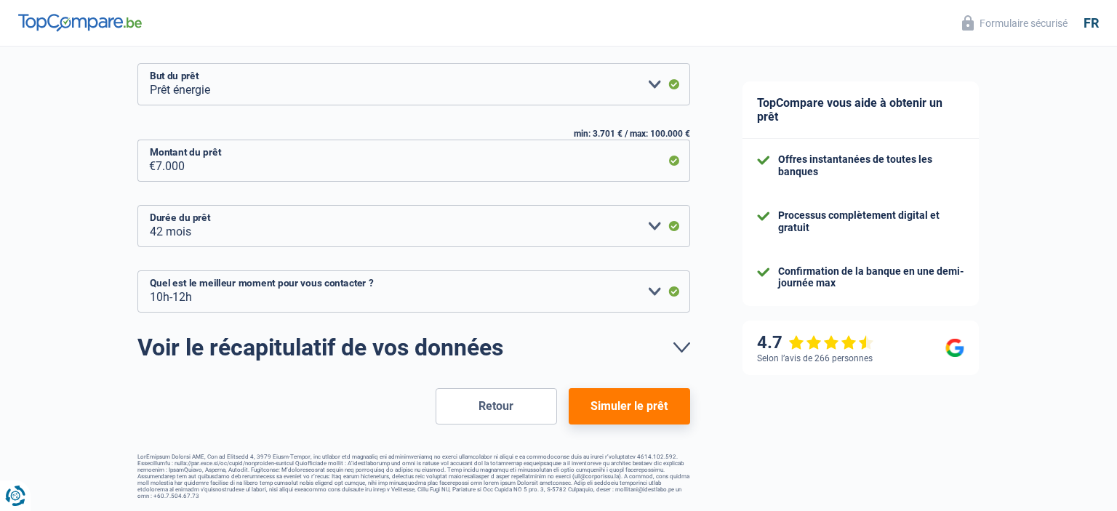
click at [623, 406] on button "Simuler le prêt" at bounding box center [629, 406] width 121 height 36
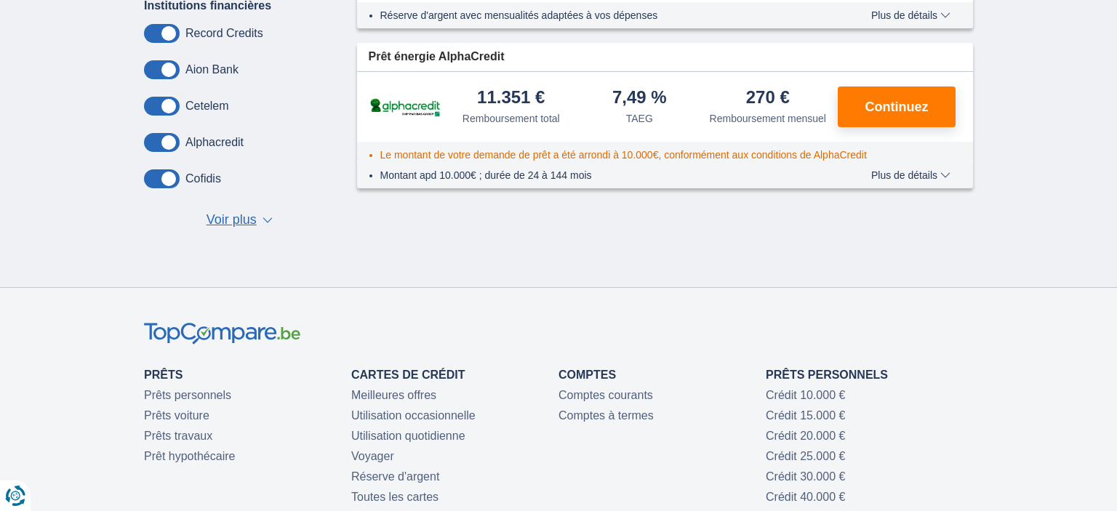
scroll to position [153, 0]
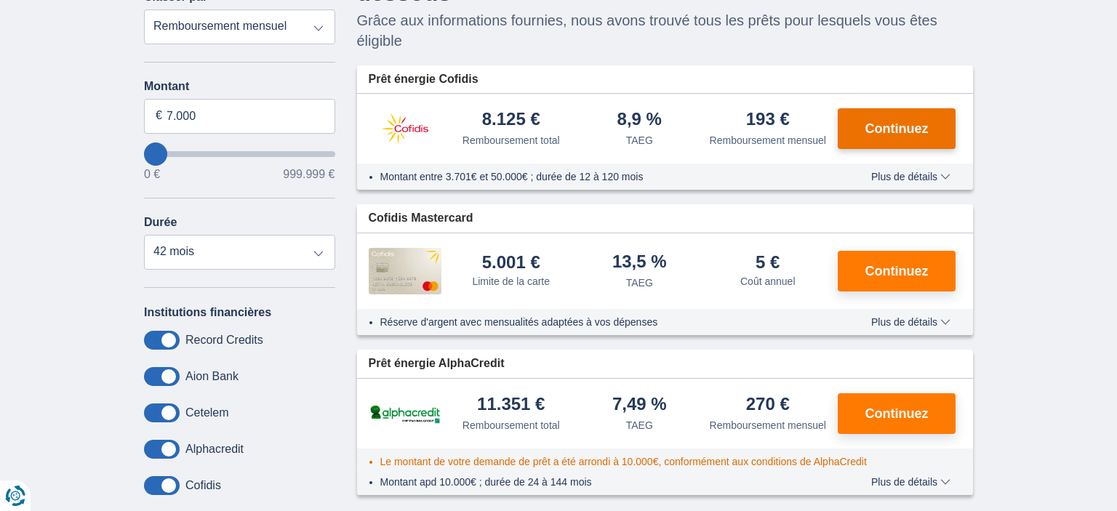
click at [882, 128] on span "Continuez" at bounding box center [897, 128] width 63 height 13
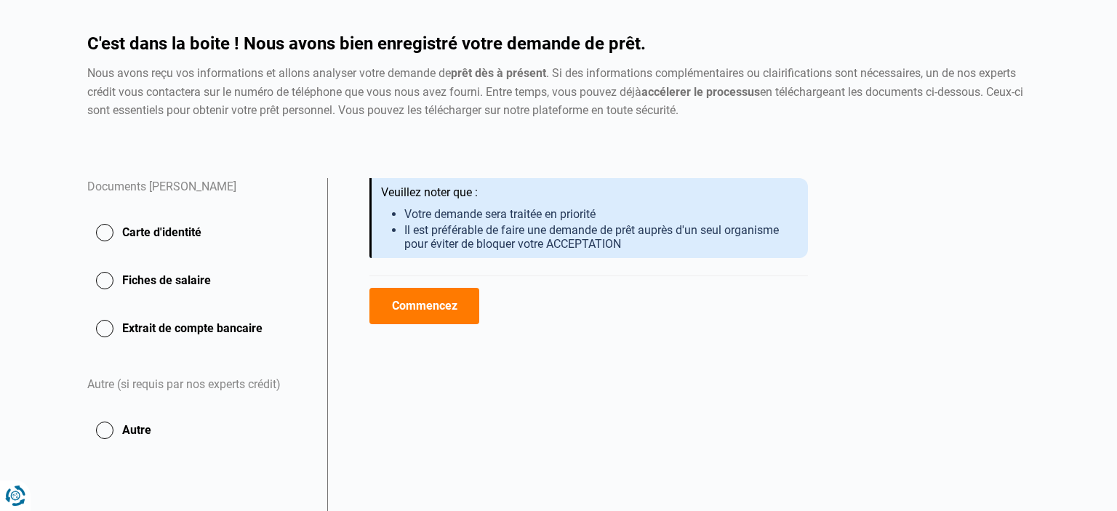
scroll to position [153, 0]
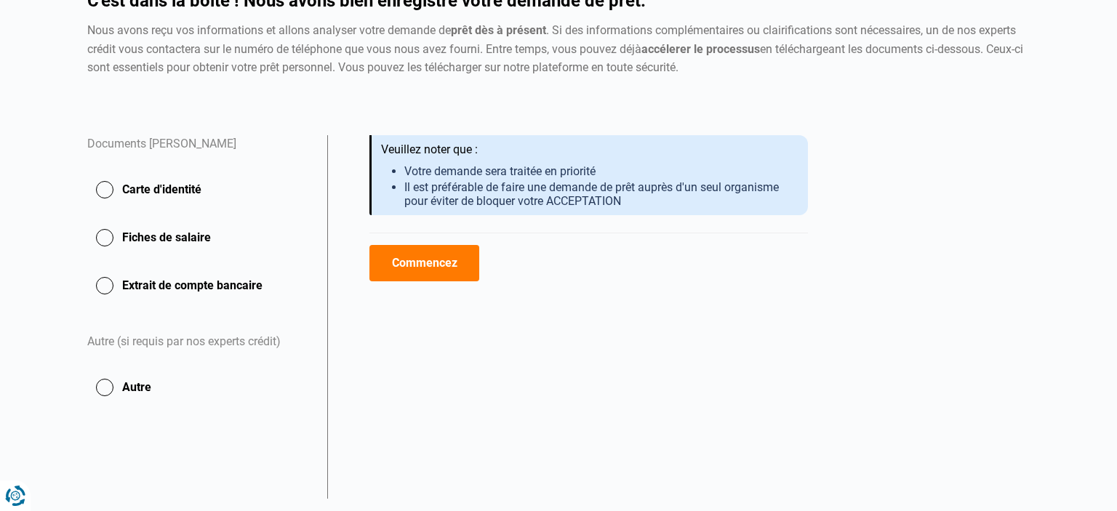
click at [421, 268] on button "Commencez" at bounding box center [425, 263] width 110 height 36
